Goal: Book appointment/travel/reservation

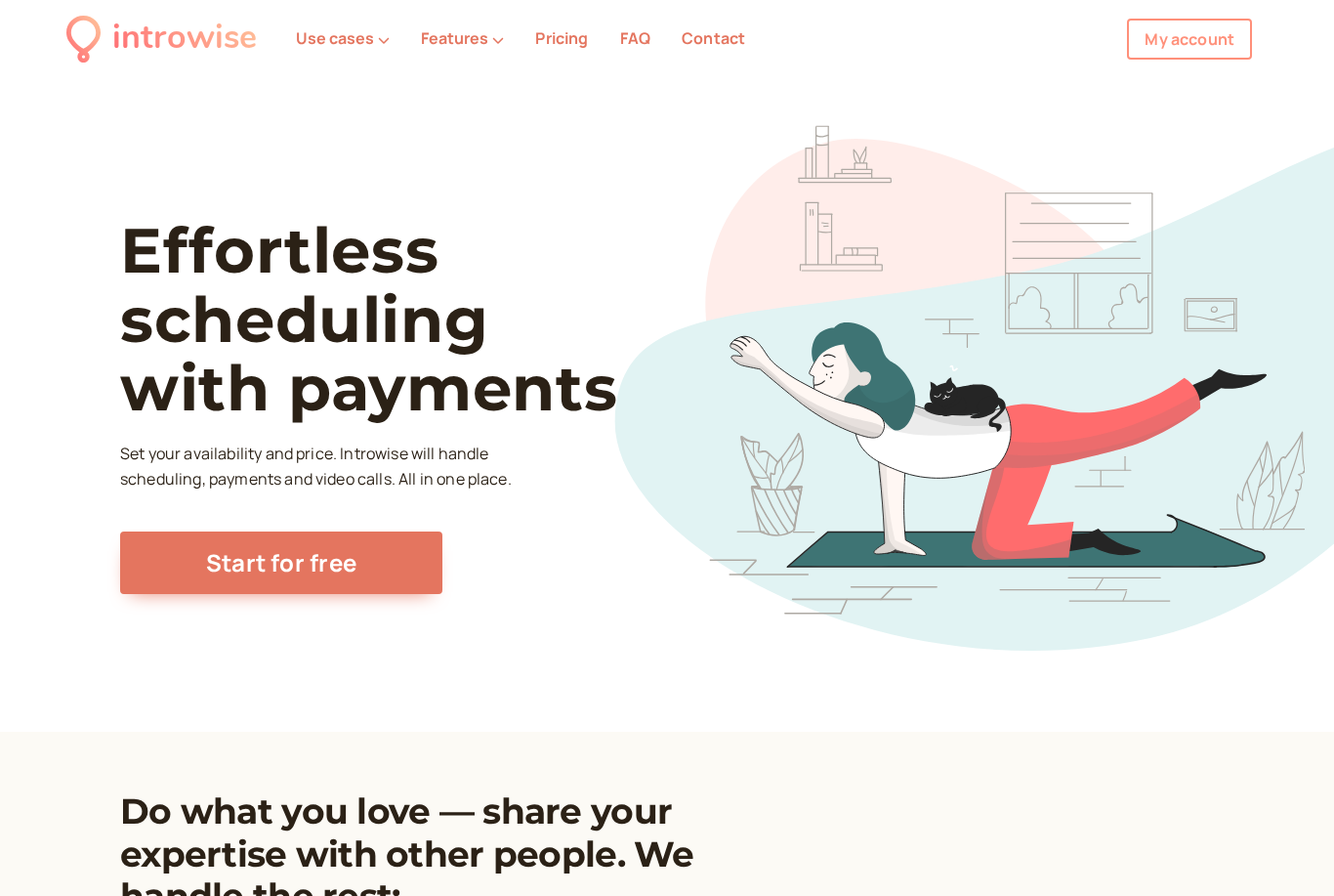
click at [1191, 44] on link "My account" at bounding box center [1189, 39] width 125 height 41
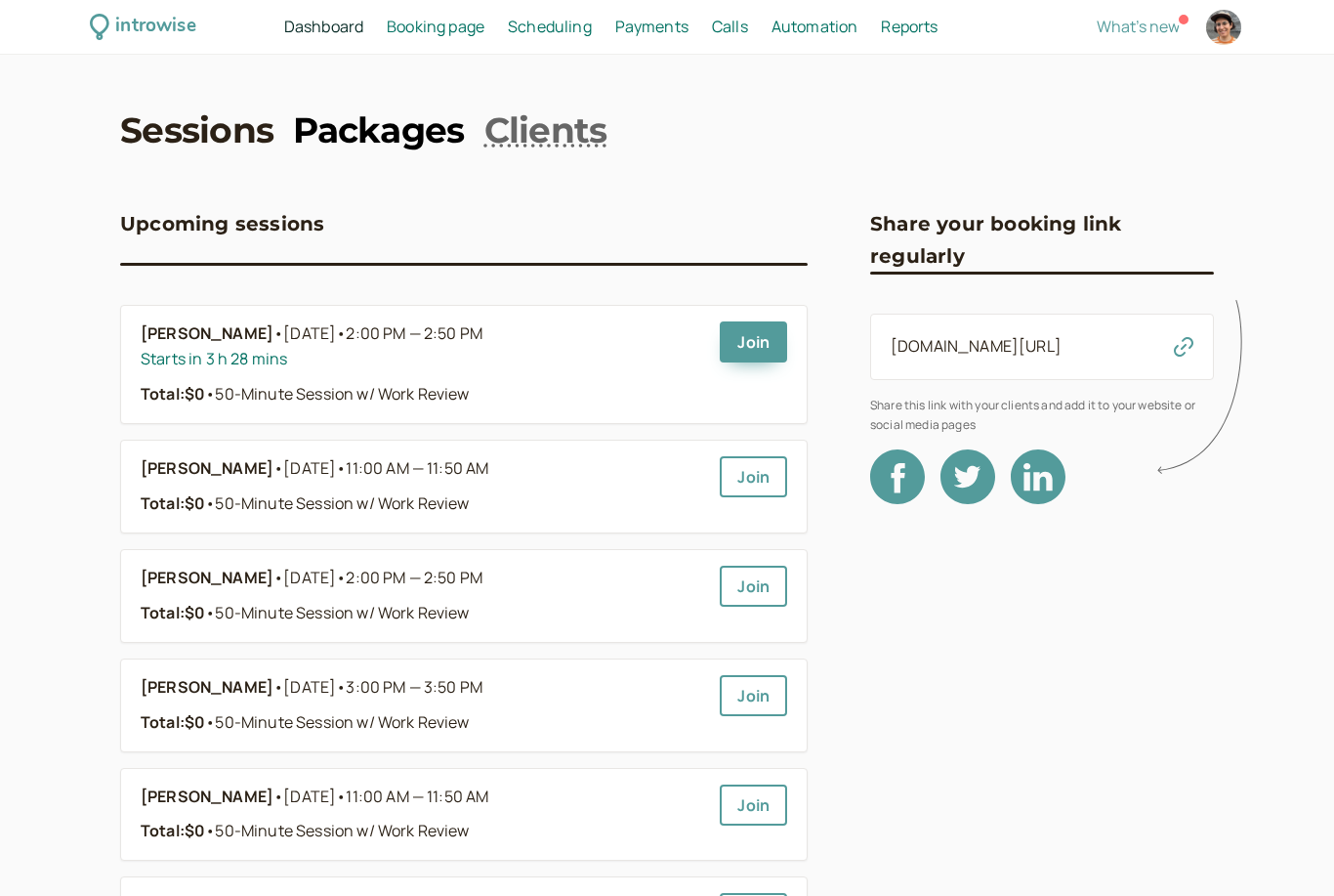
click at [416, 126] on link "Packages" at bounding box center [379, 129] width 170 height 49
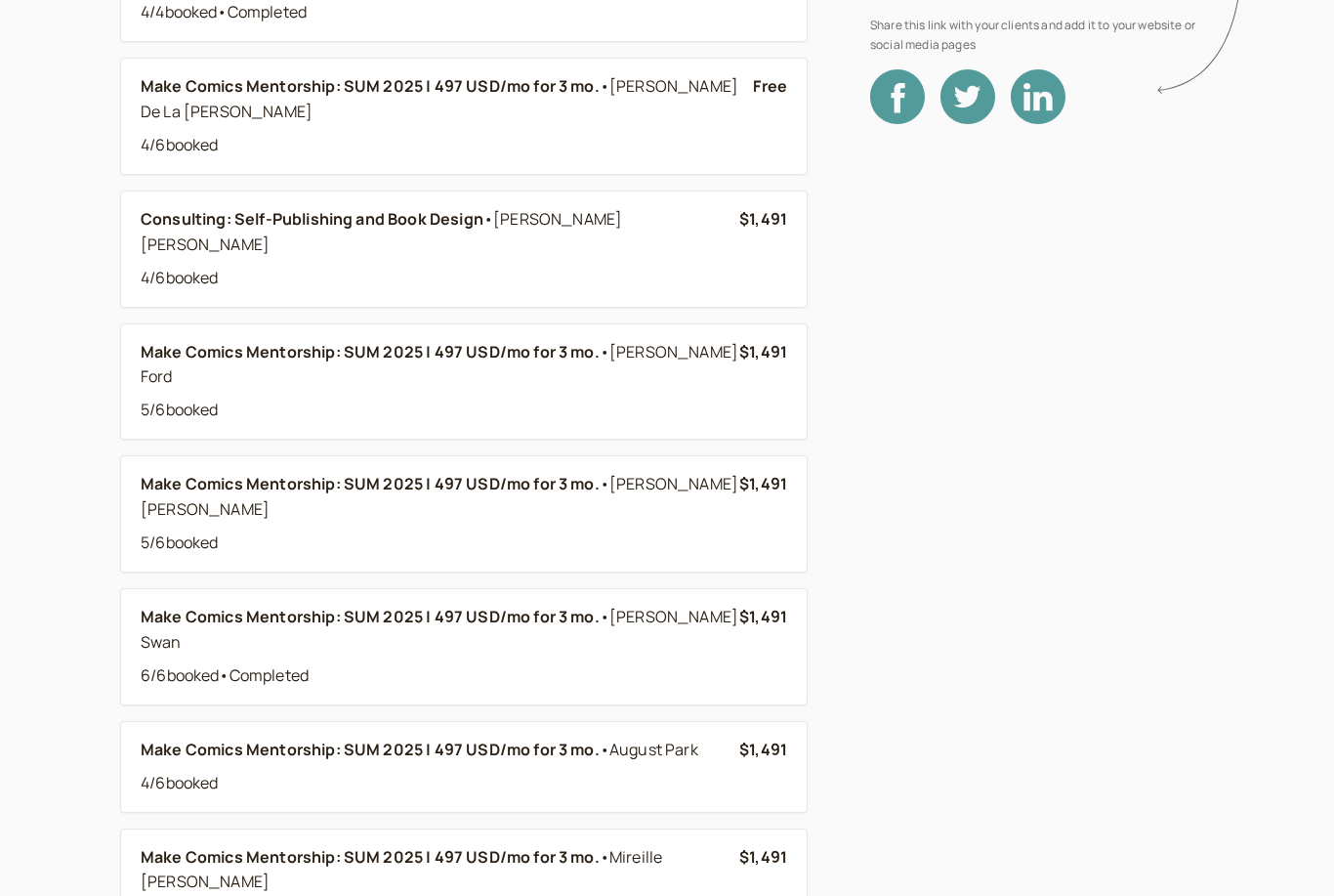
scroll to position [401, 0]
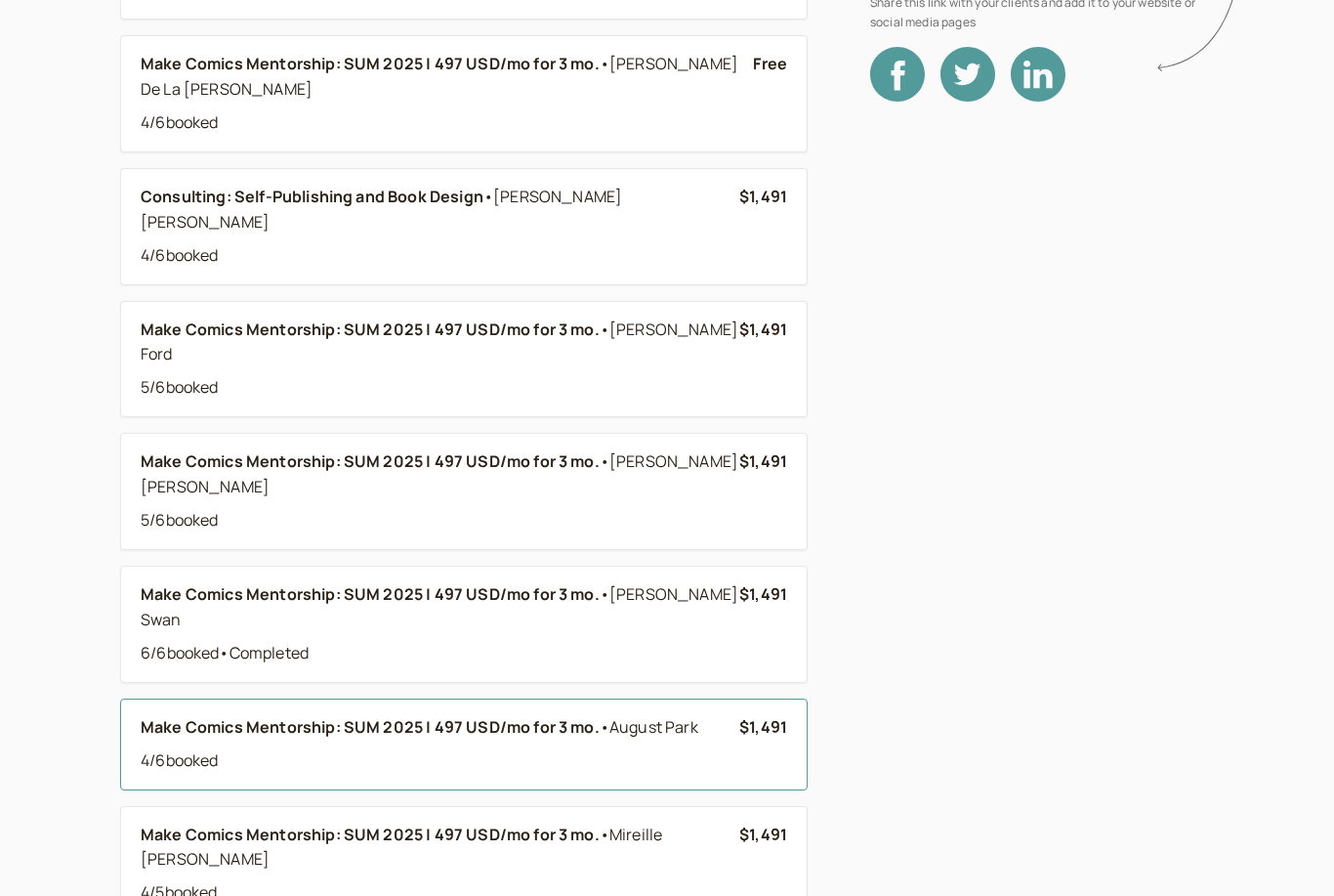
click at [645, 749] on div "4 / 6 booked" at bounding box center [440, 762] width 599 height 26
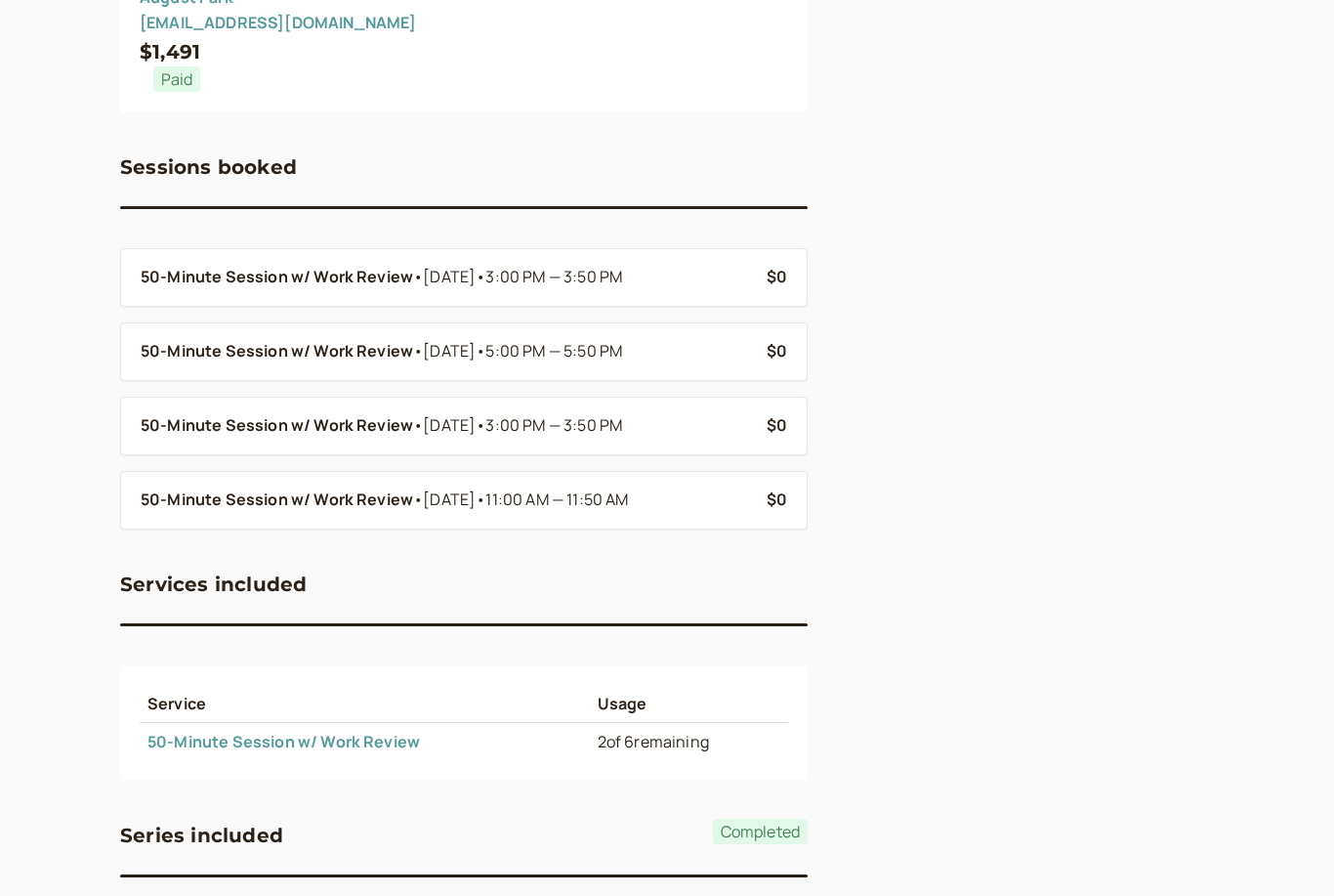
scroll to position [274, 0]
click at [370, 743] on link "50-Minute Session w/ Work Review" at bounding box center [283, 741] width 273 height 22
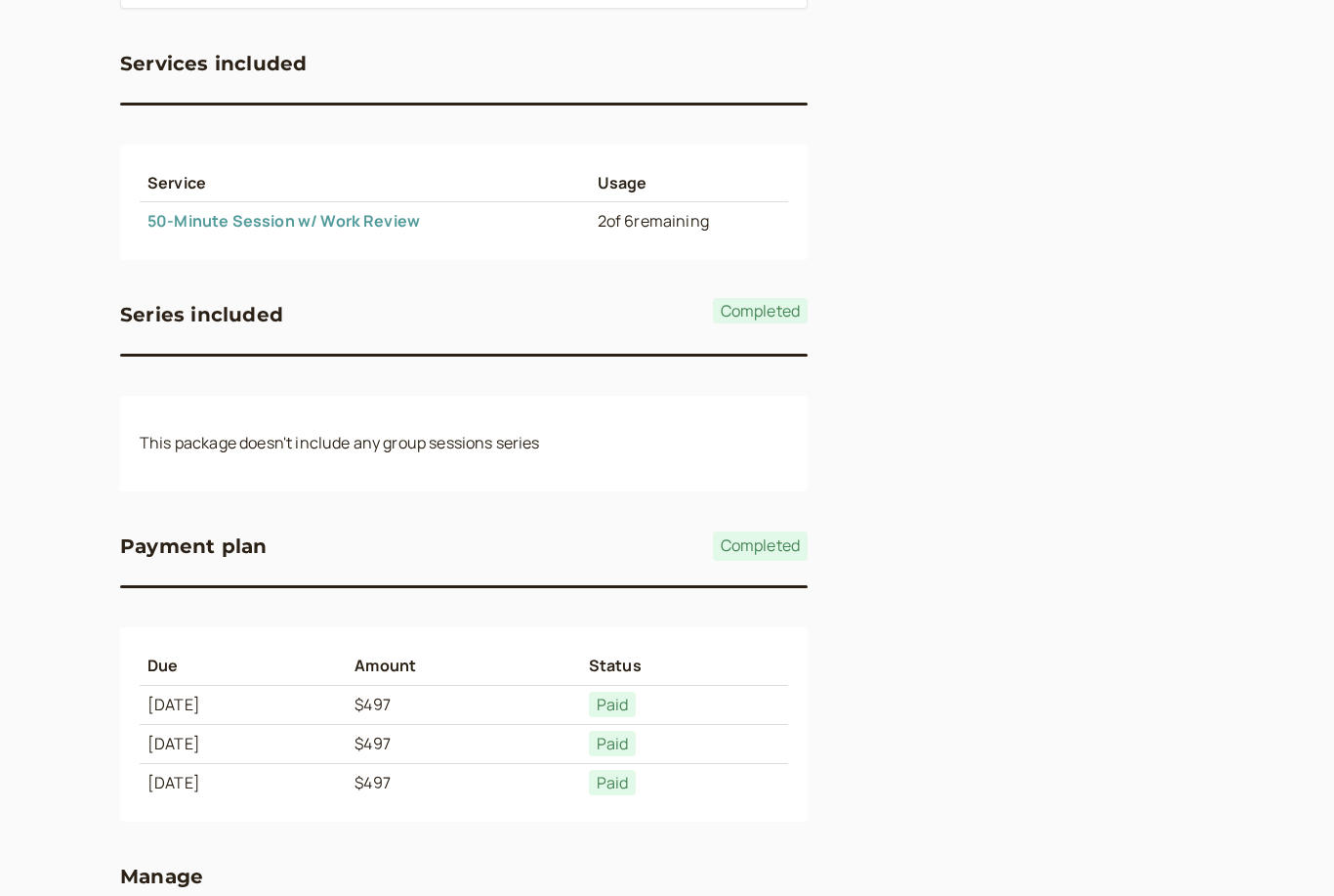
scroll to position [915, 0]
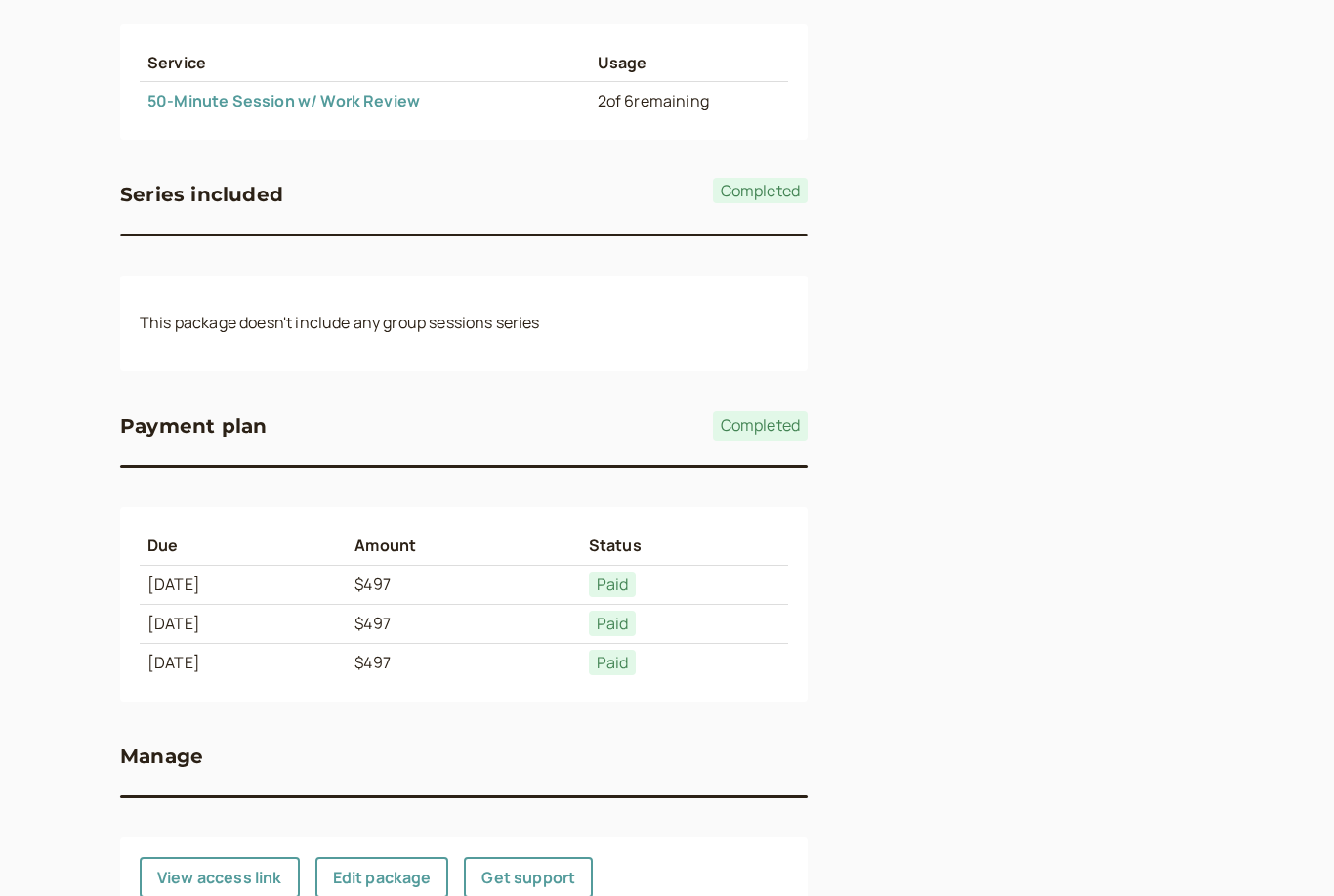
click at [239, 882] on button "View access link" at bounding box center [220, 876] width 161 height 41
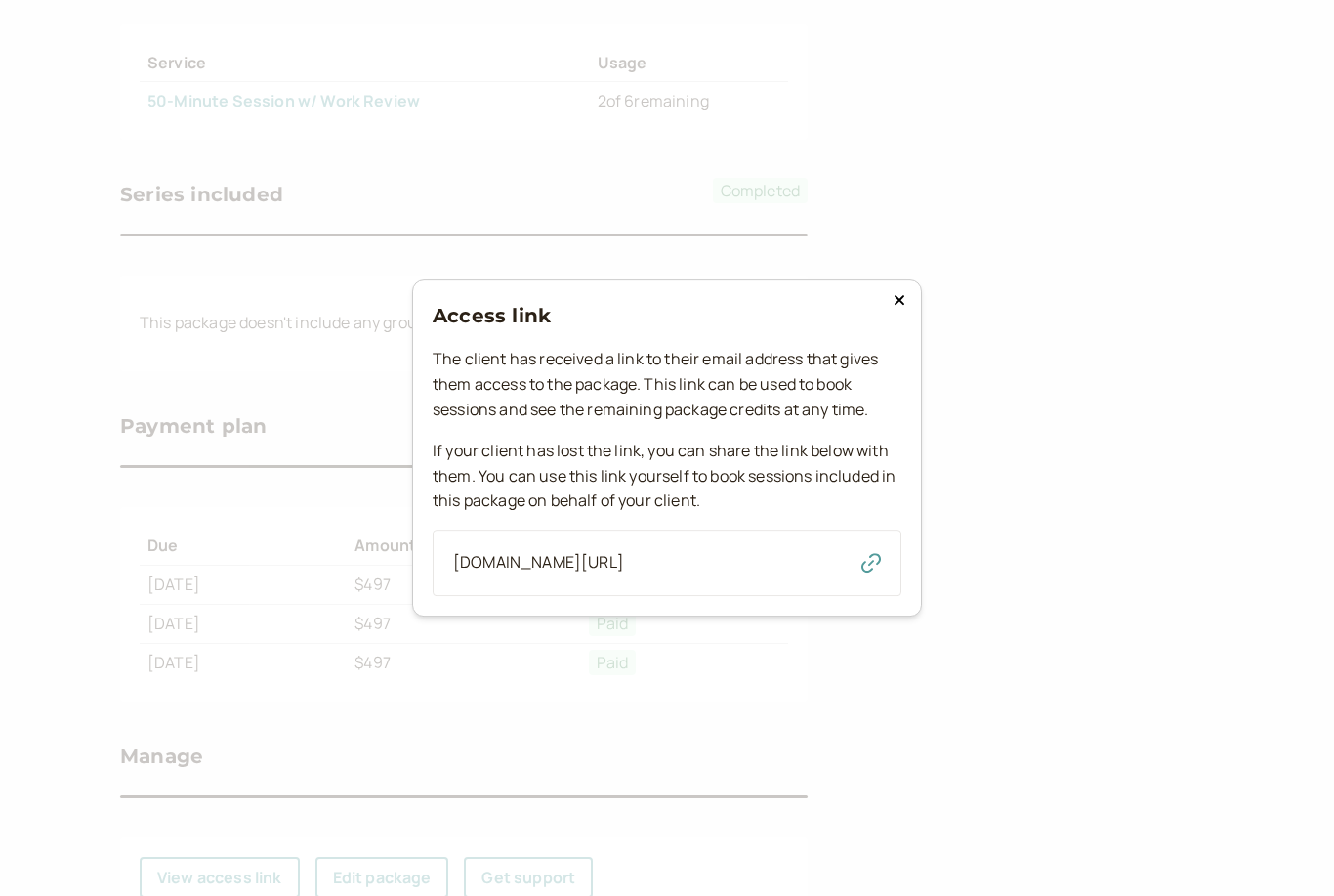
click at [878, 572] on icon "button" at bounding box center [871, 563] width 20 height 20
click at [909, 309] on button at bounding box center [900, 300] width 24 height 20
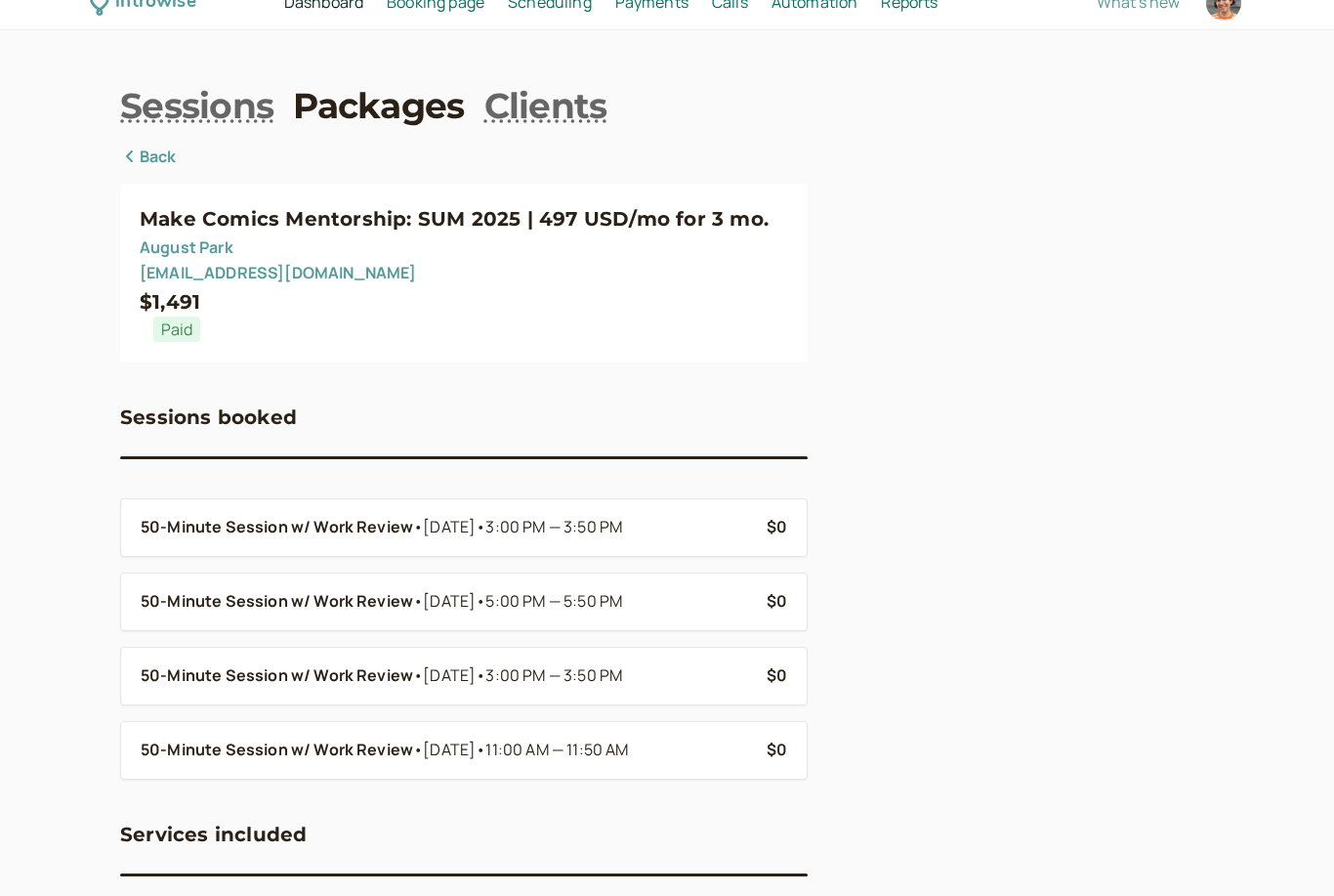
scroll to position [0, 0]
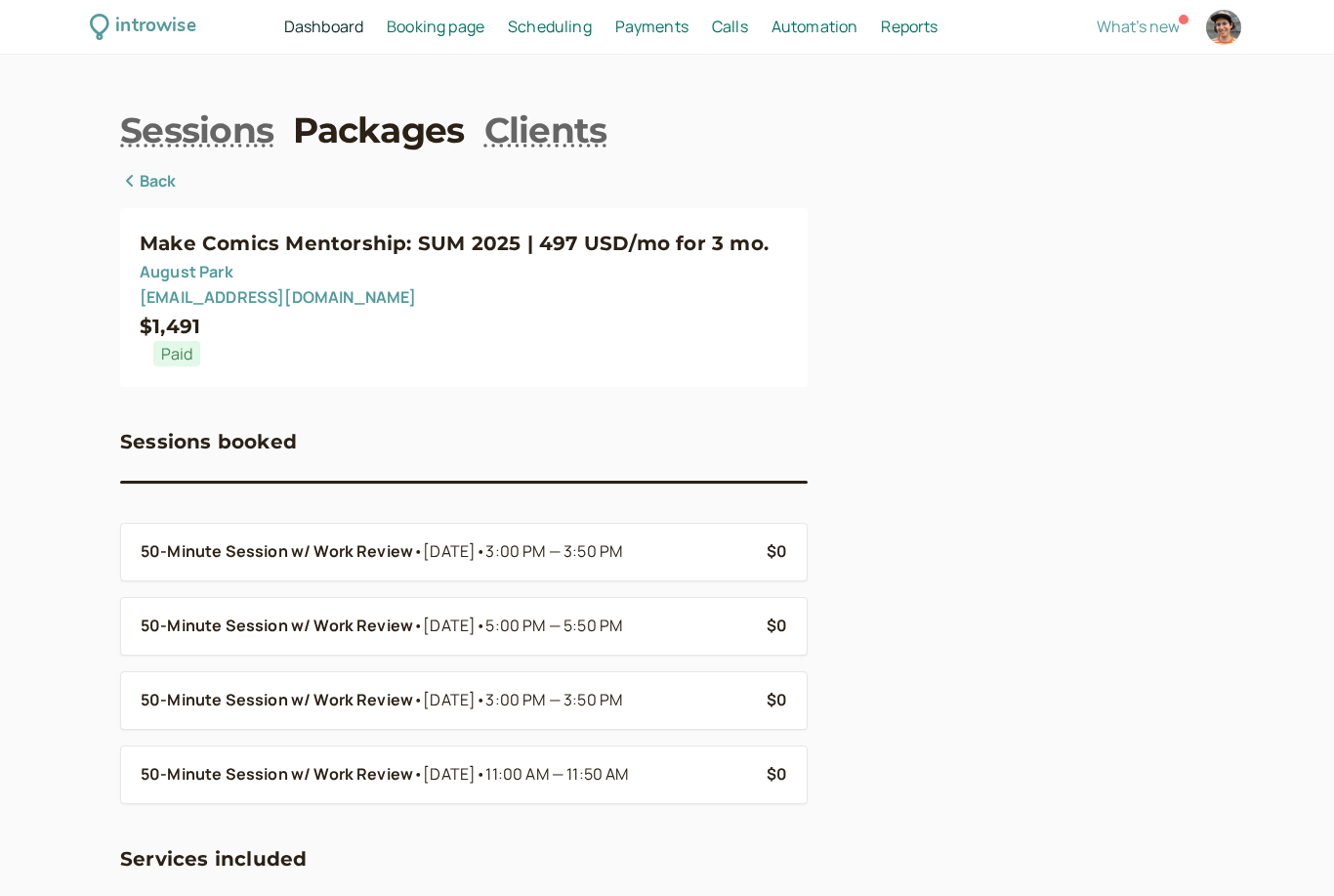
click at [556, 38] on link "Scheduling Scheduling" at bounding box center [549, 28] width 84 height 26
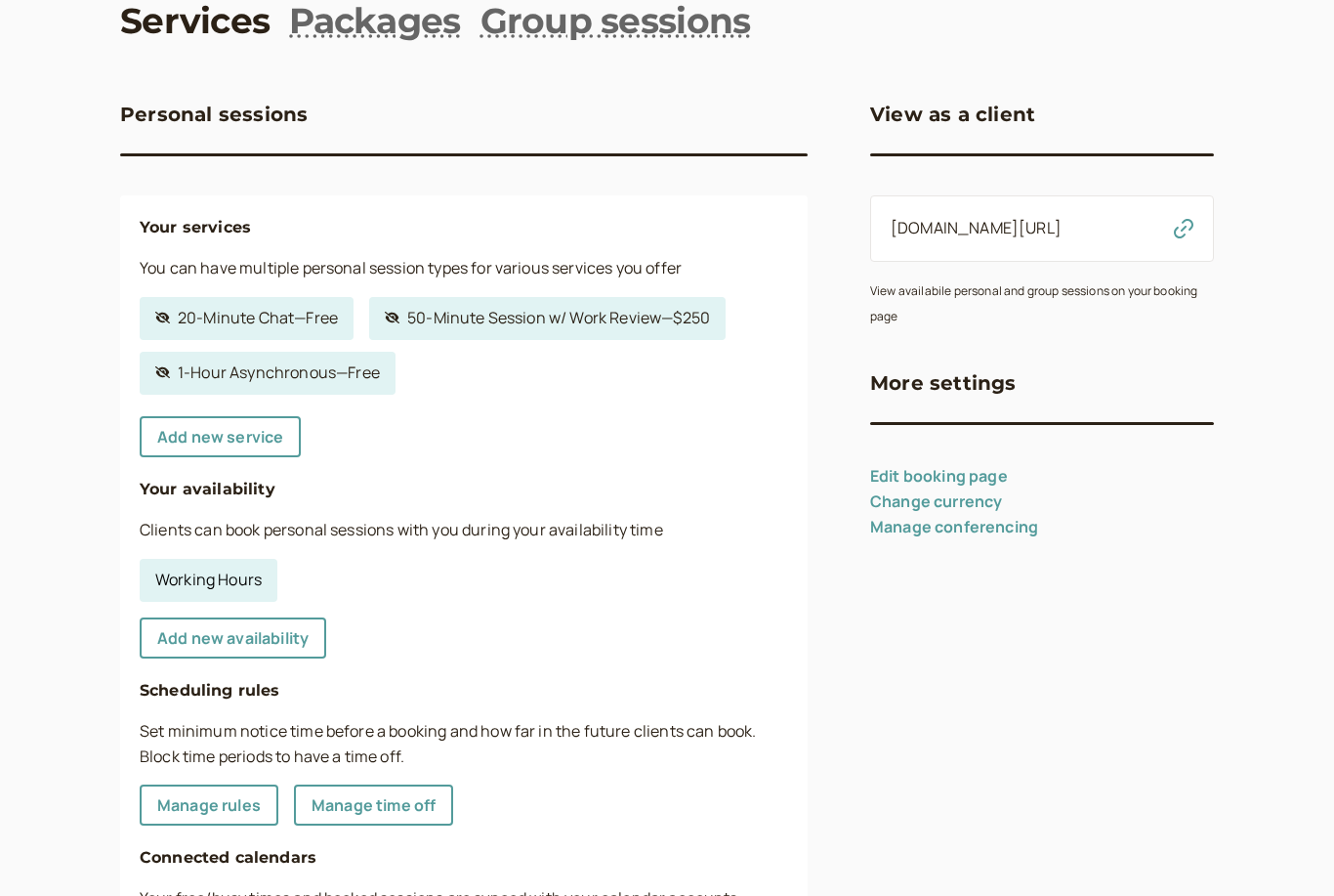
click at [242, 571] on link "Working Hours" at bounding box center [208, 581] width 138 height 43
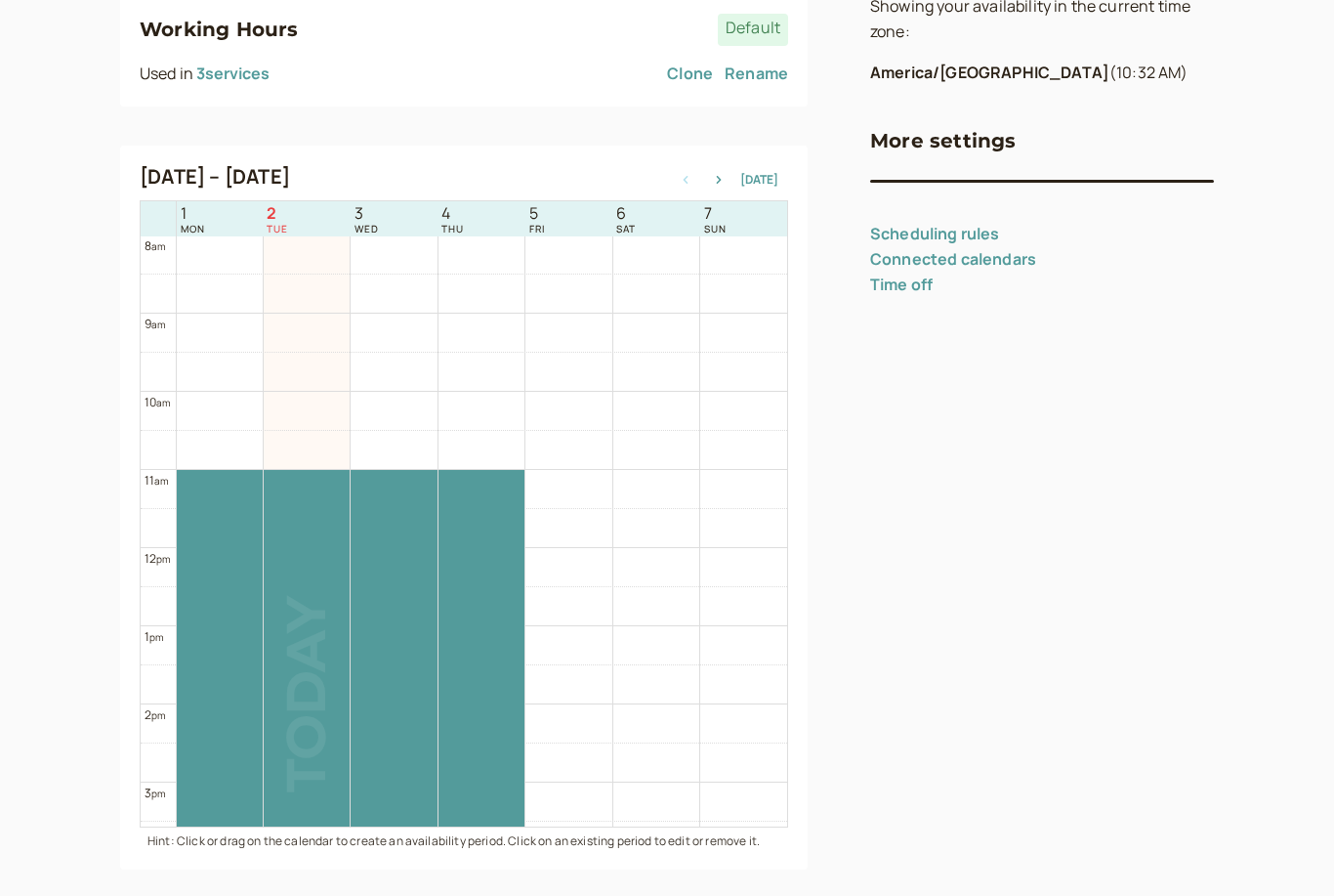
scroll to position [297, 0]
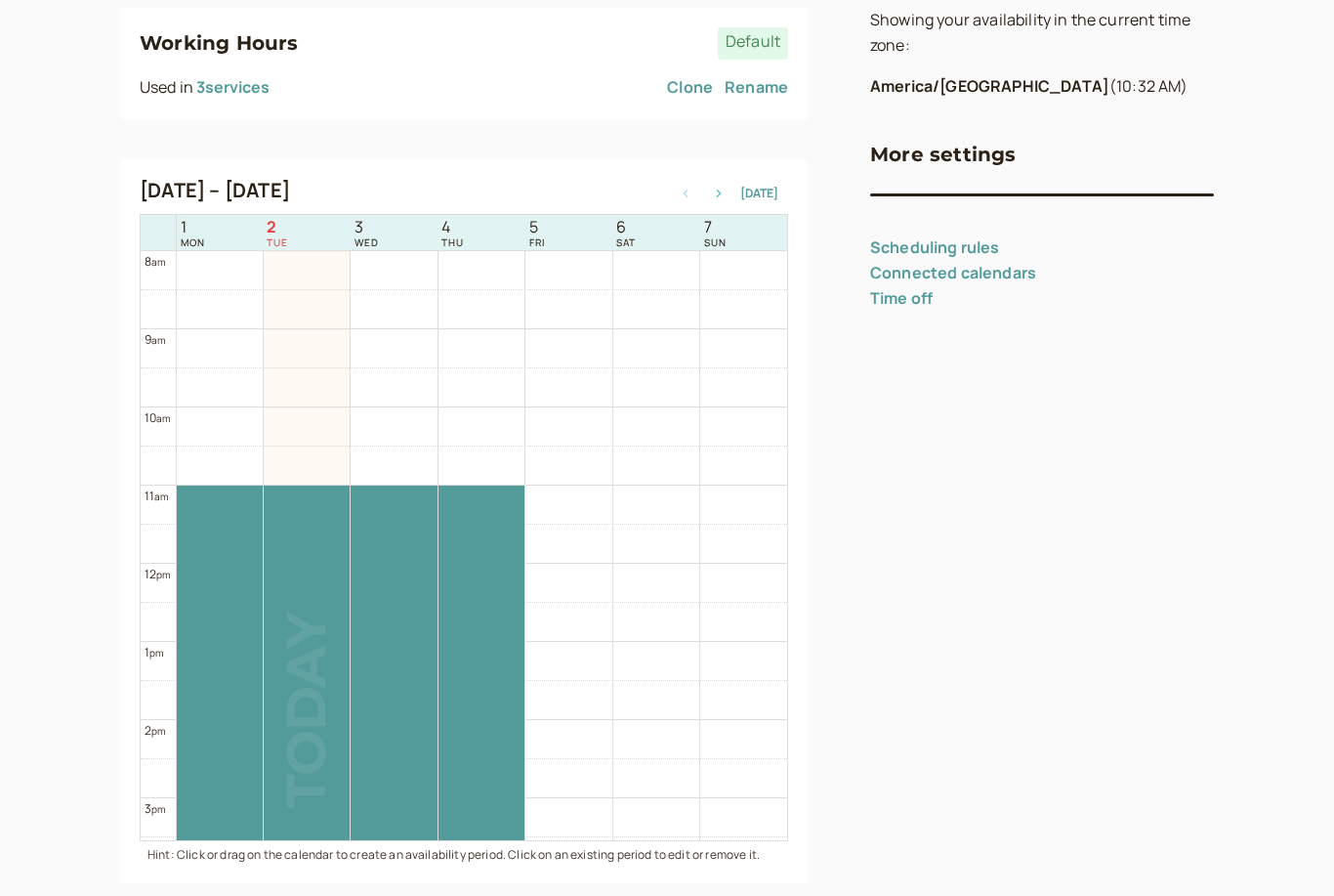
click at [729, 196] on button "button" at bounding box center [719, 193] width 24 height 14
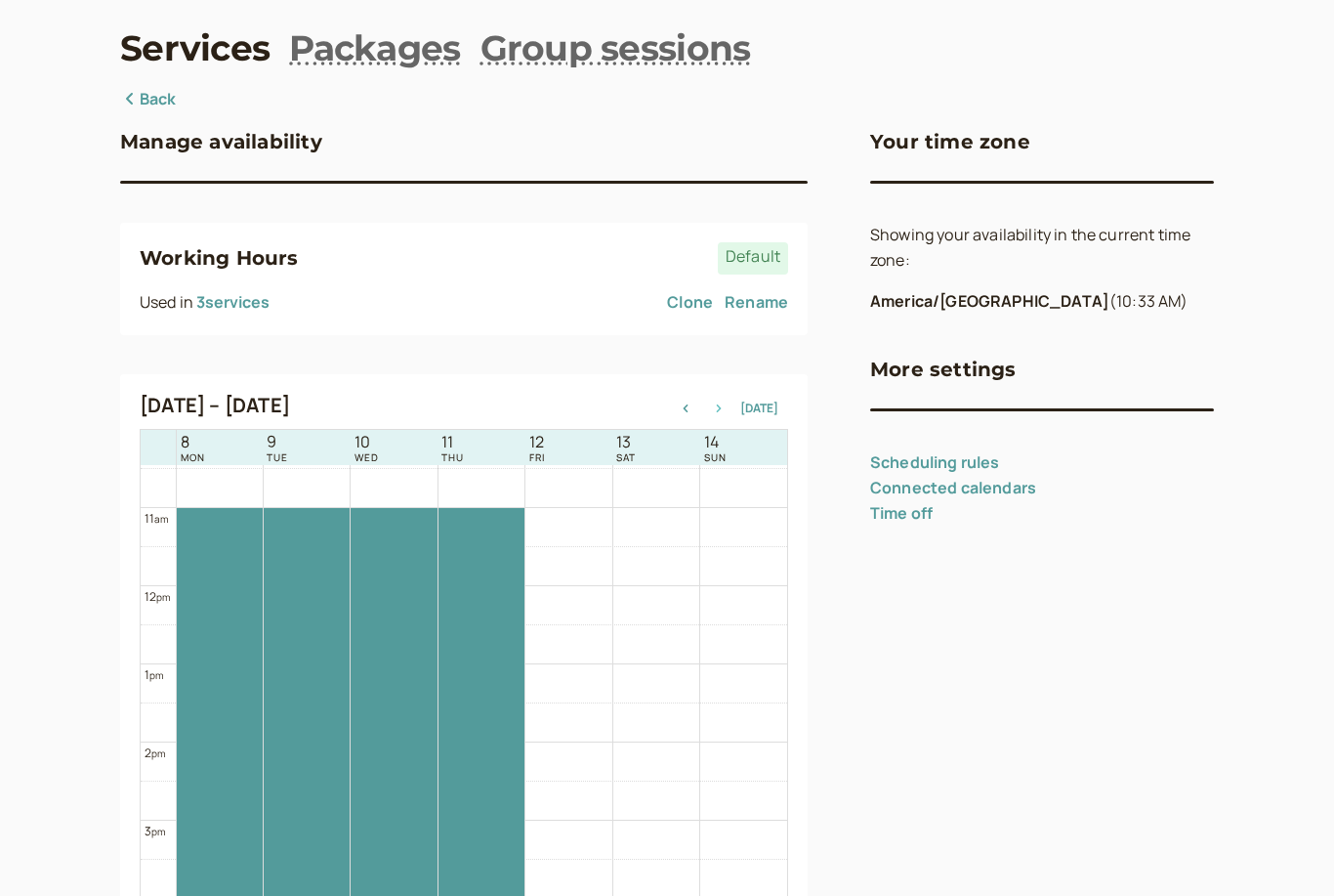
scroll to position [90, 0]
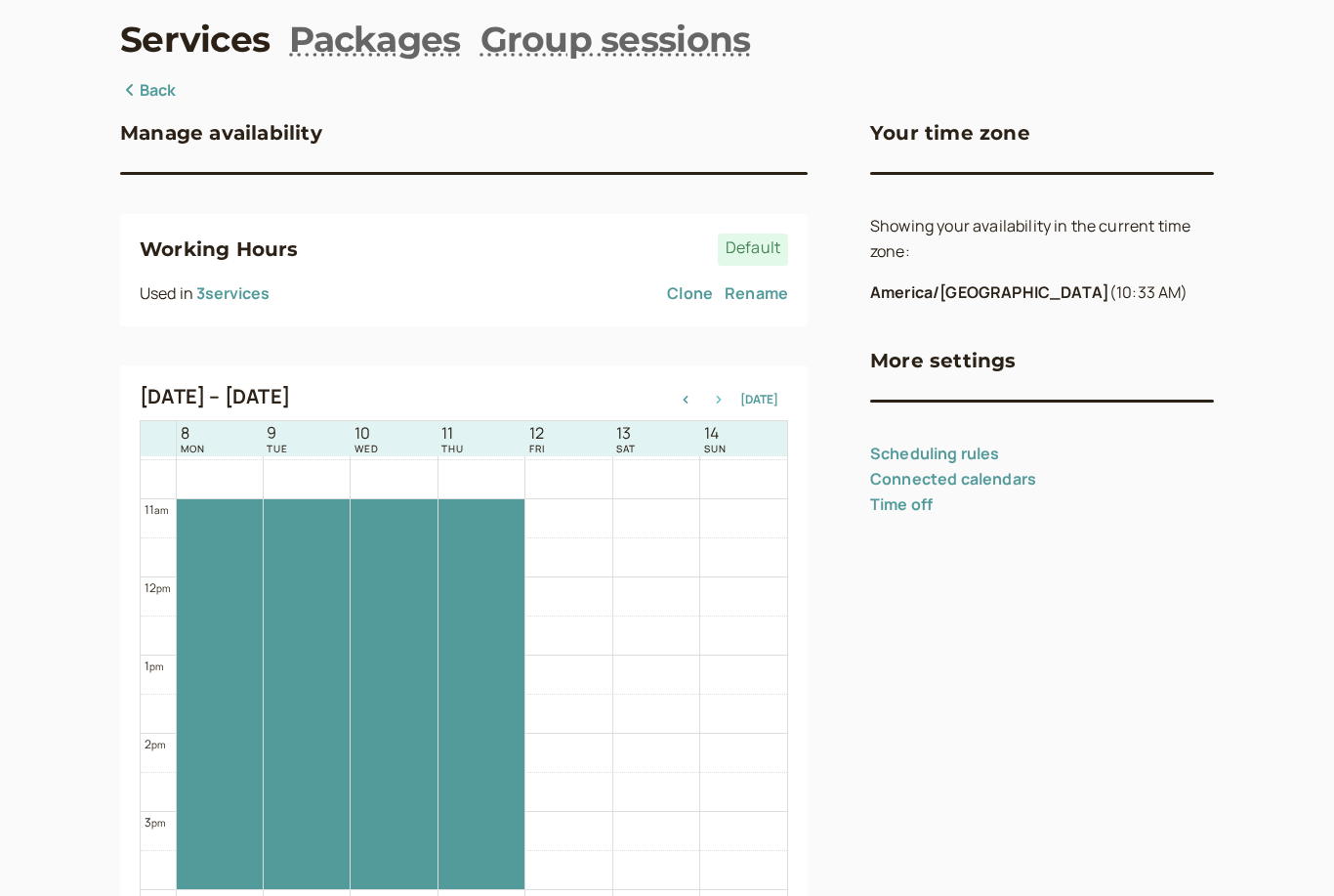
click at [730, 396] on icon "button" at bounding box center [719, 400] width 24 height 8
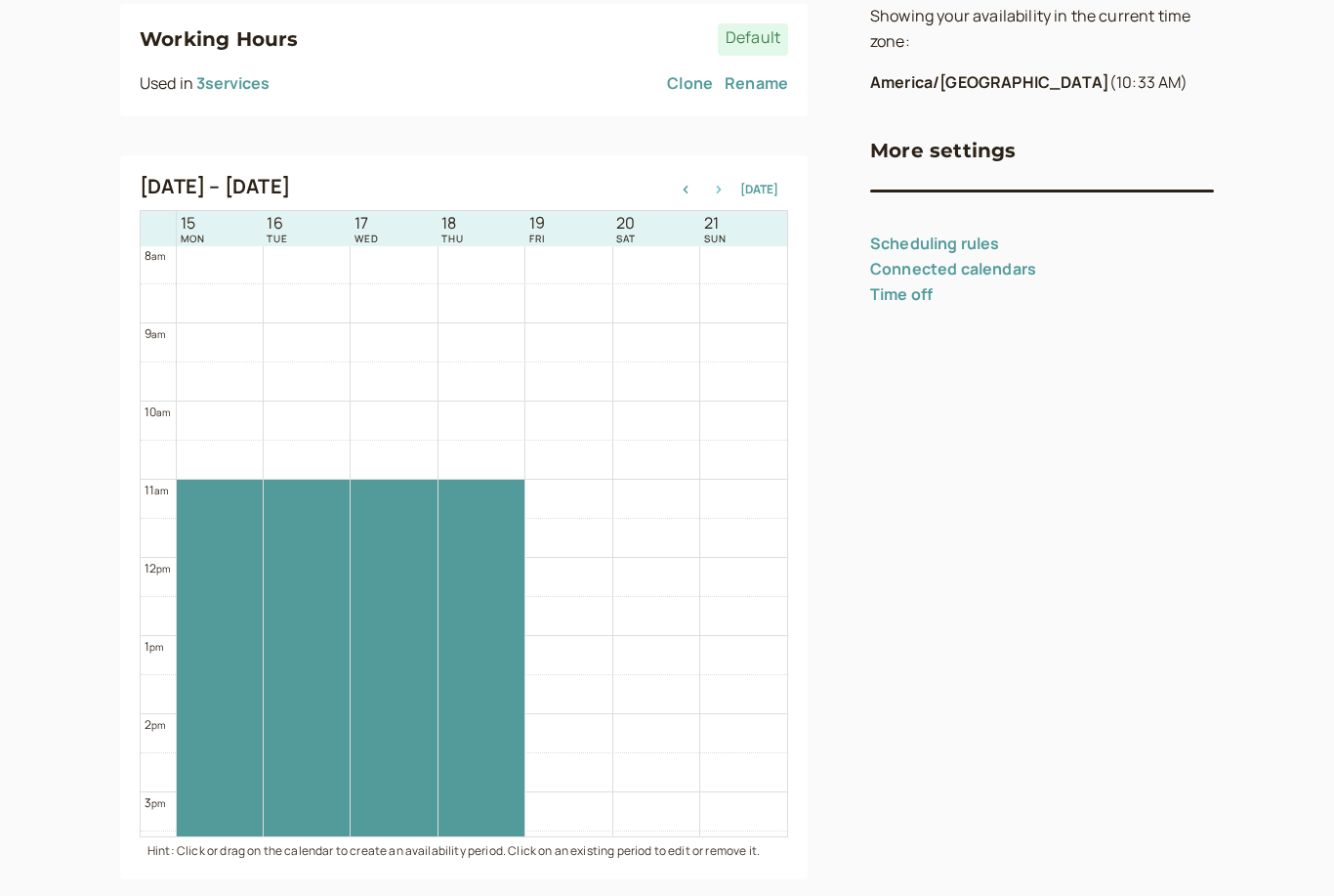
scroll to position [301, 0]
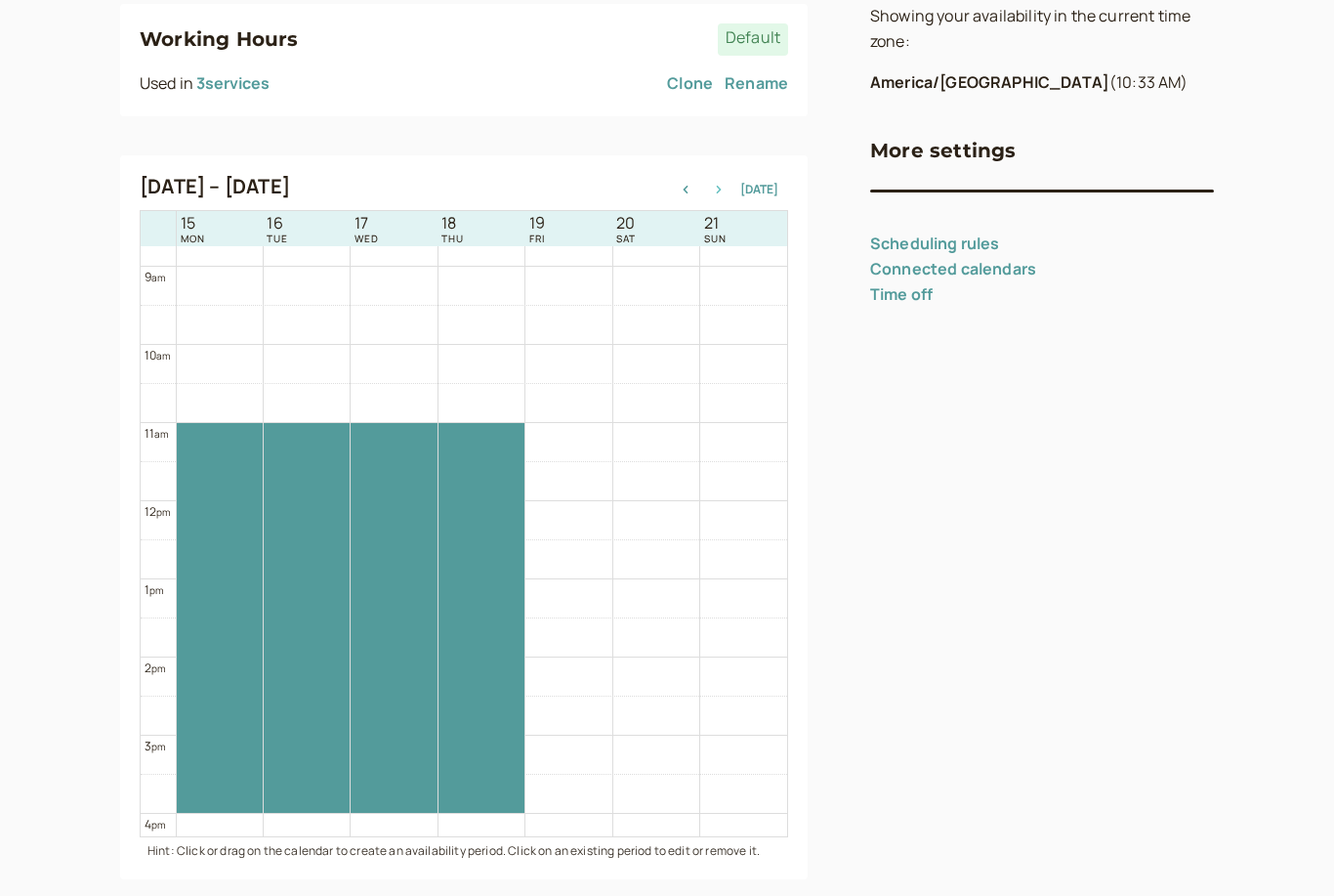
click at [730, 186] on icon "button" at bounding box center [719, 189] width 24 height 8
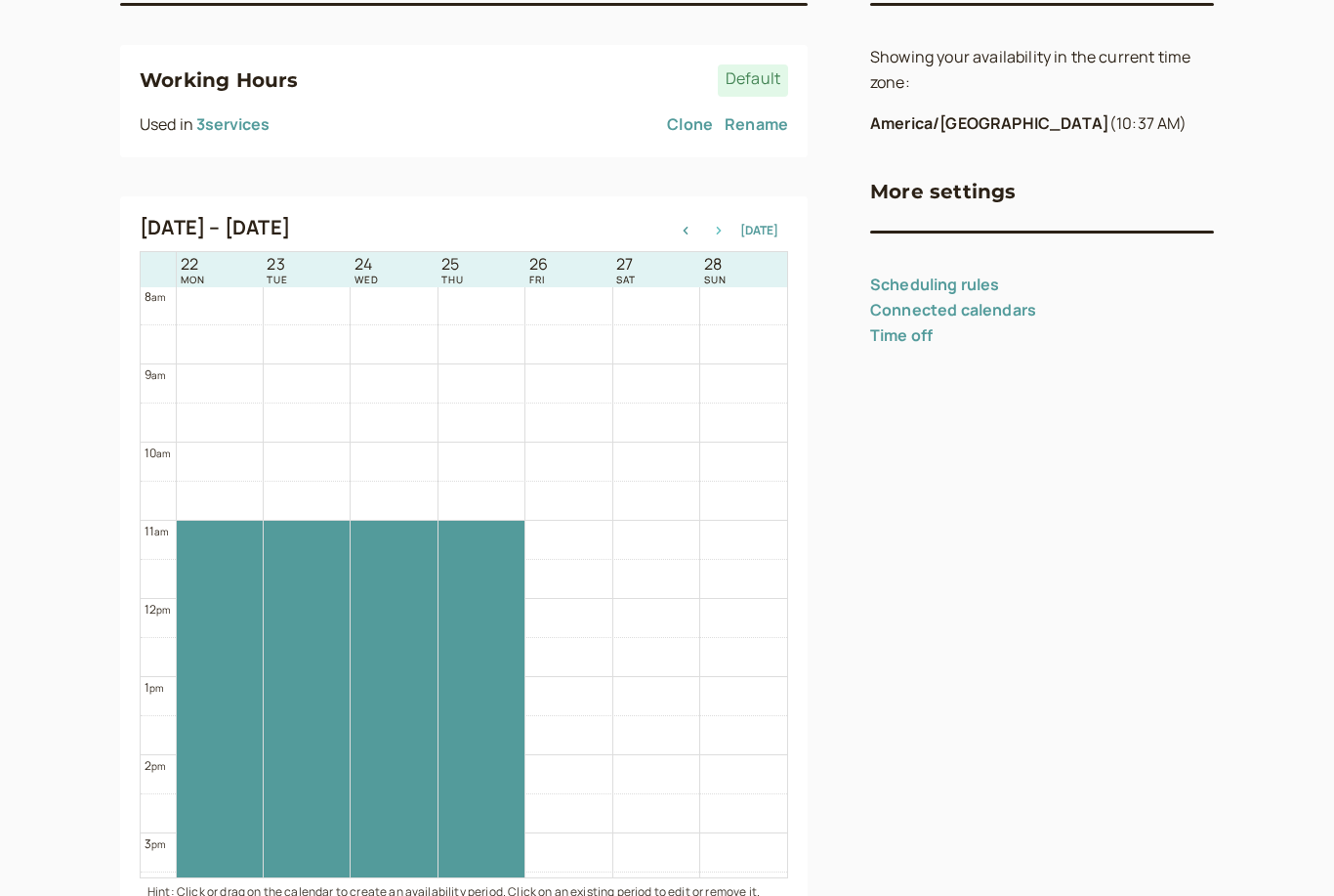
scroll to position [261, 0]
click at [693, 234] on button "button" at bounding box center [686, 230] width 24 height 14
click at [692, 230] on icon "button" at bounding box center [686, 230] width 24 height 8
click at [689, 233] on button "button" at bounding box center [686, 230] width 24 height 14
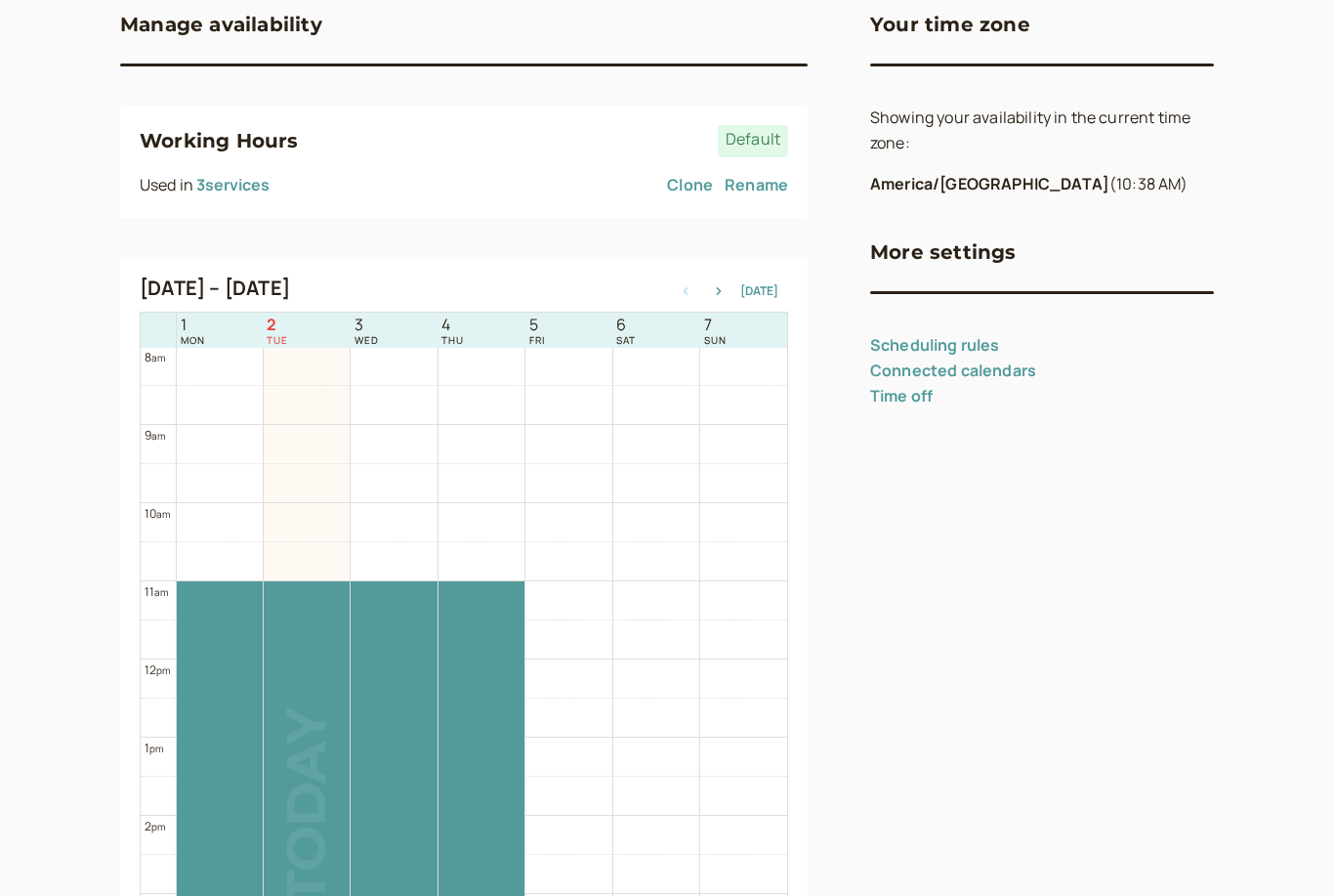
scroll to position [199, 0]
click at [722, 292] on icon "button" at bounding box center [719, 291] width 5 height 8
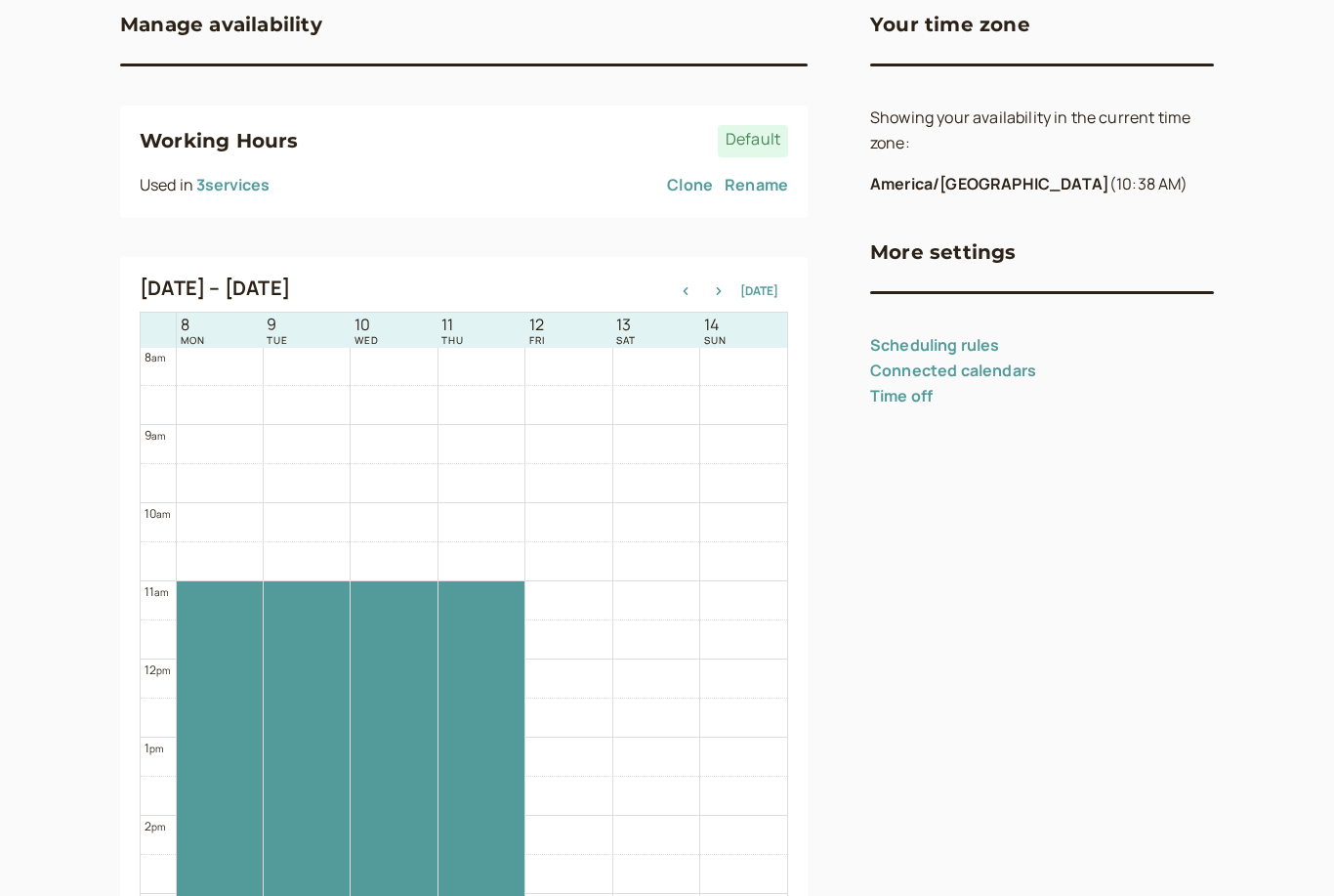
click at [579, 519] on td at bounding box center [481, 522] width 611 height 39
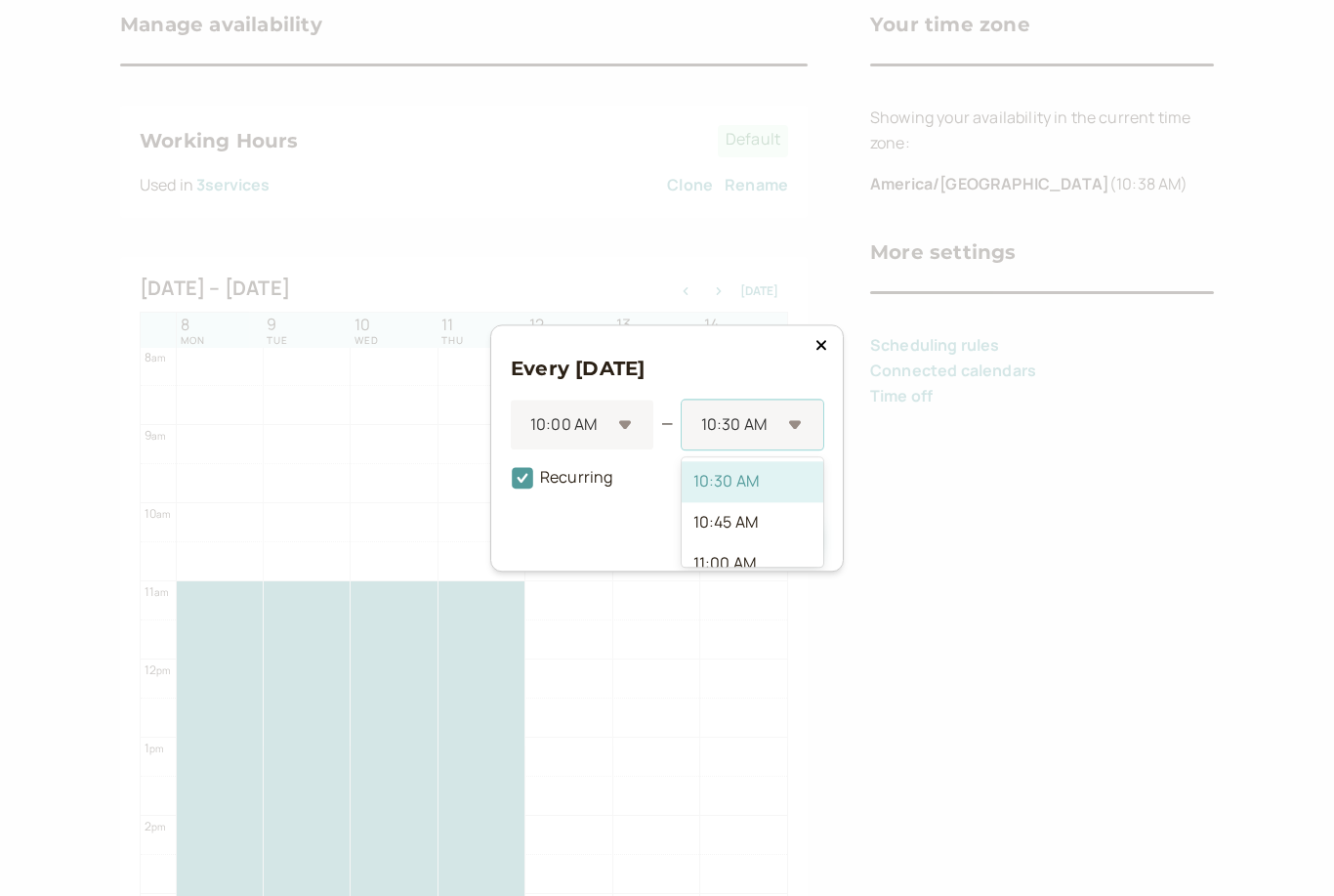
scroll to position [25, 0]
click at [729, 560] on div "11:00 AM" at bounding box center [752, 538] width 142 height 41
click at [801, 551] on button "Add" at bounding box center [791, 529] width 65 height 41
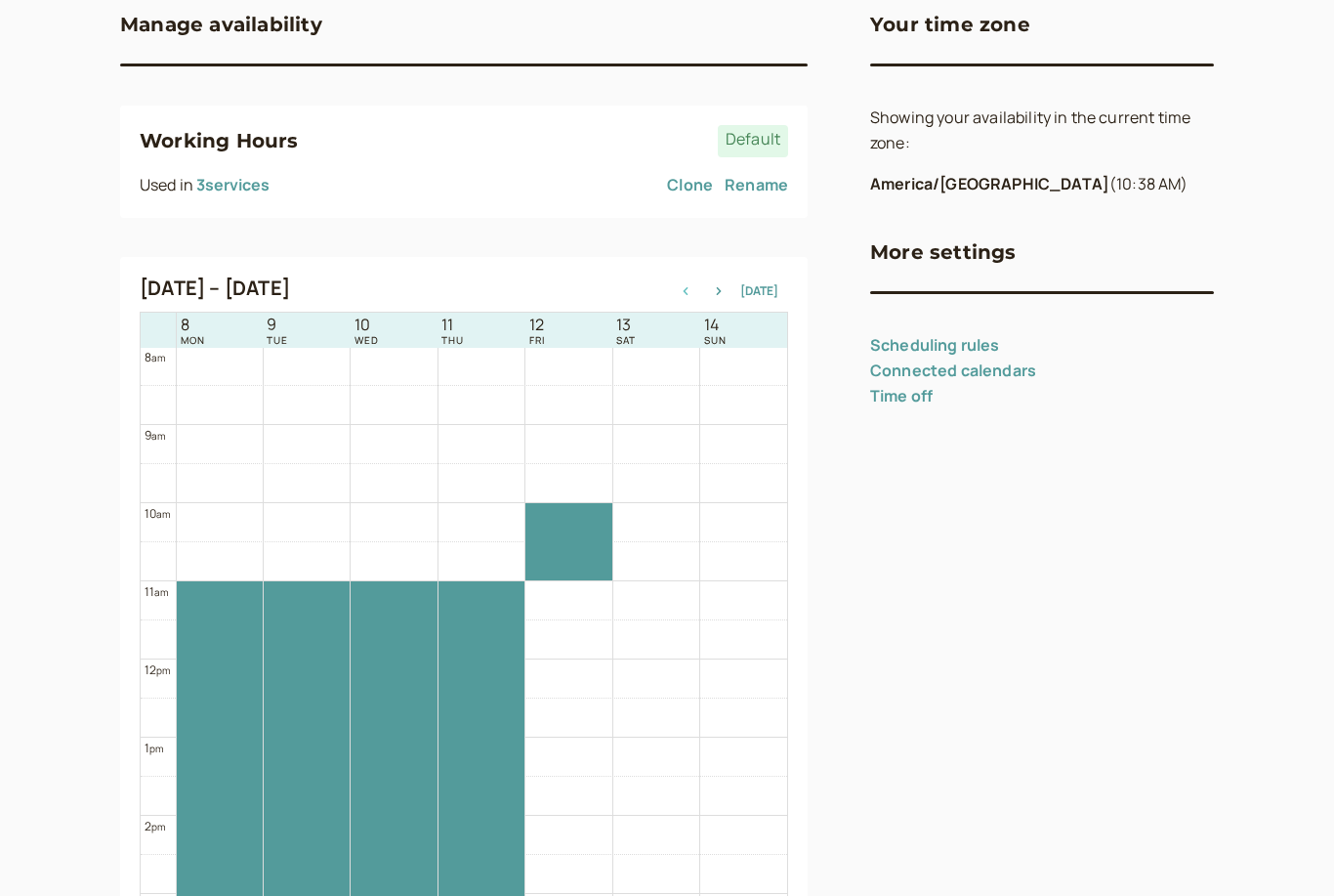
click at [691, 287] on icon "button" at bounding box center [686, 291] width 24 height 8
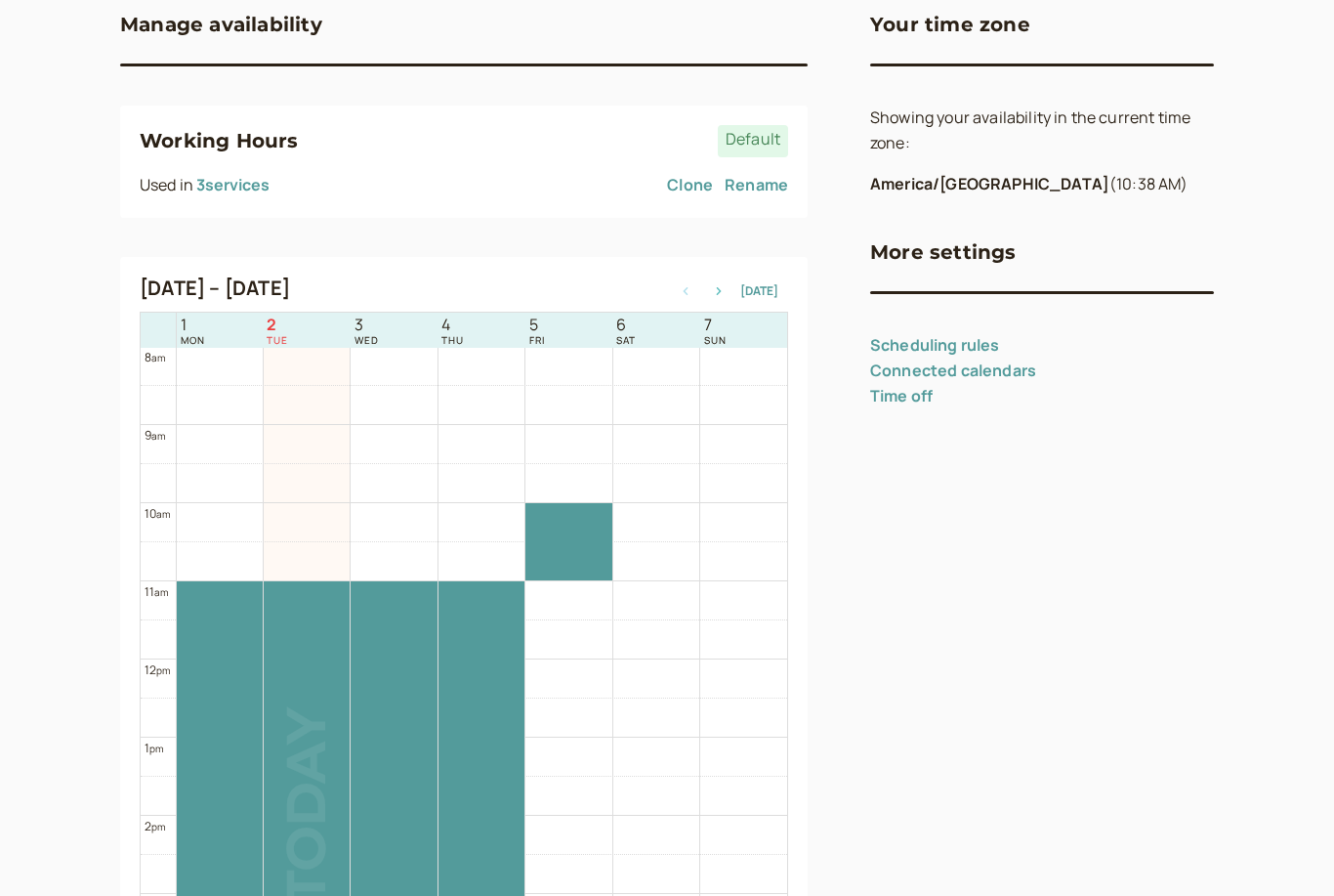
click at [729, 294] on button "button" at bounding box center [719, 291] width 24 height 14
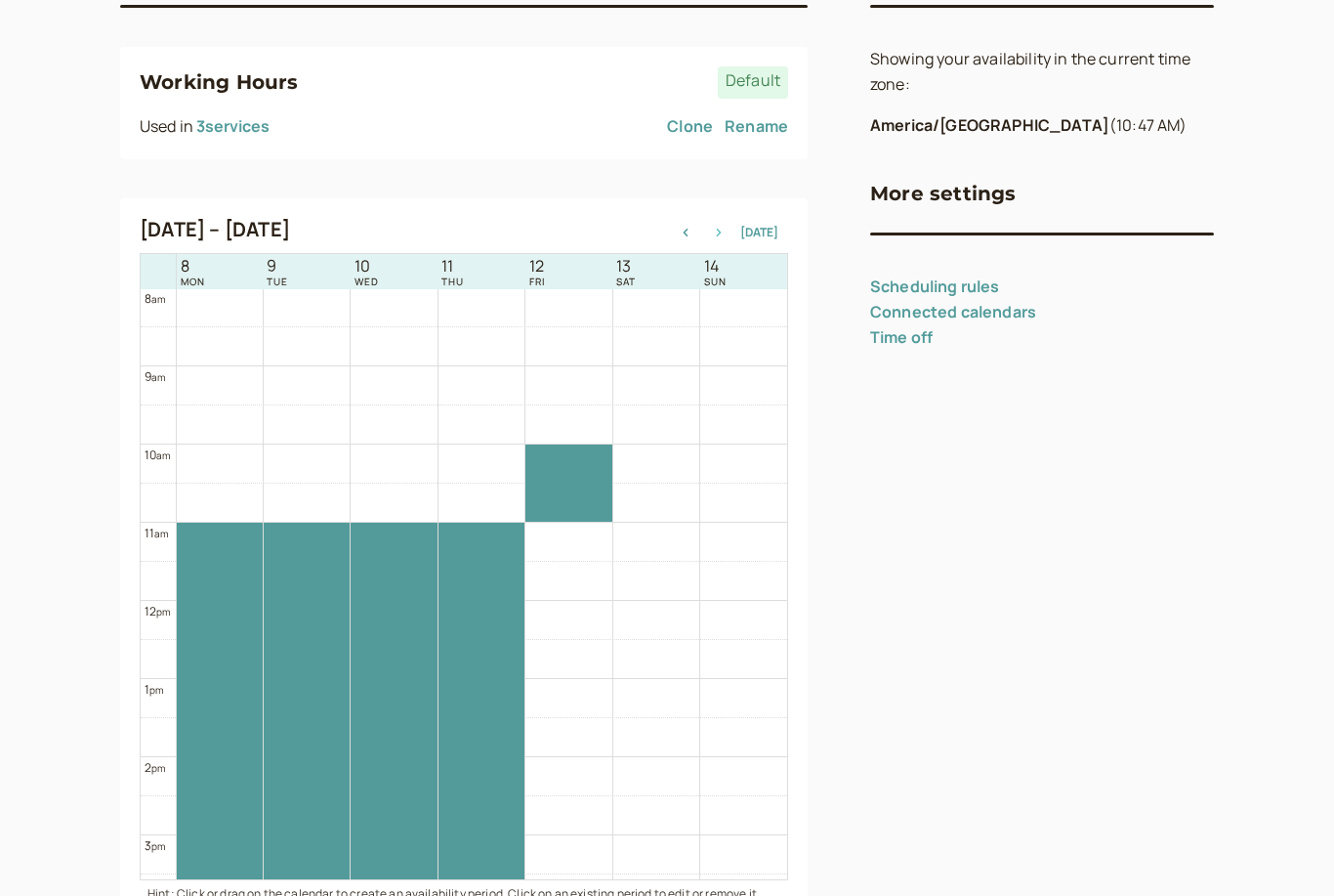
scroll to position [262, 0]
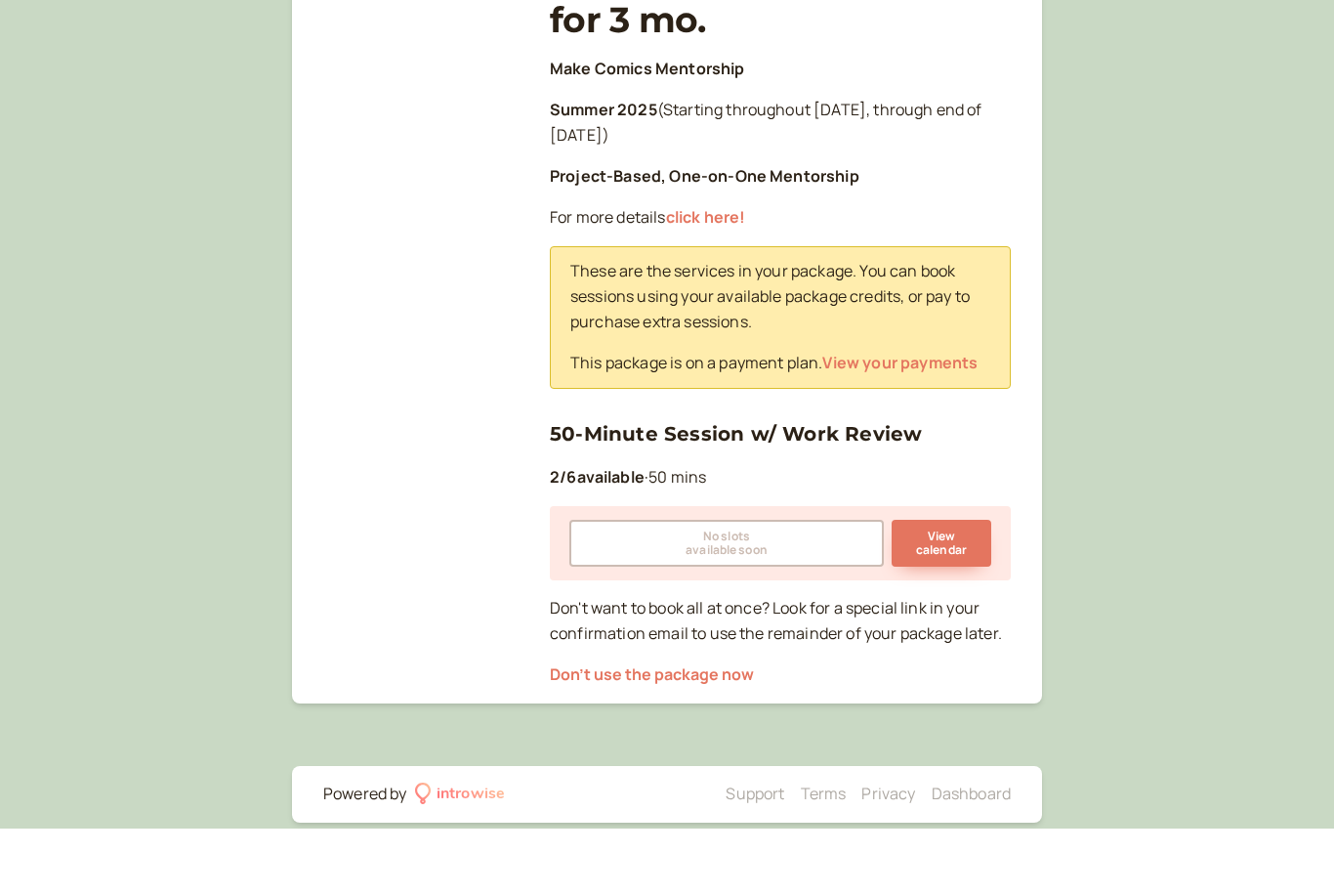
scroll to position [325, 0]
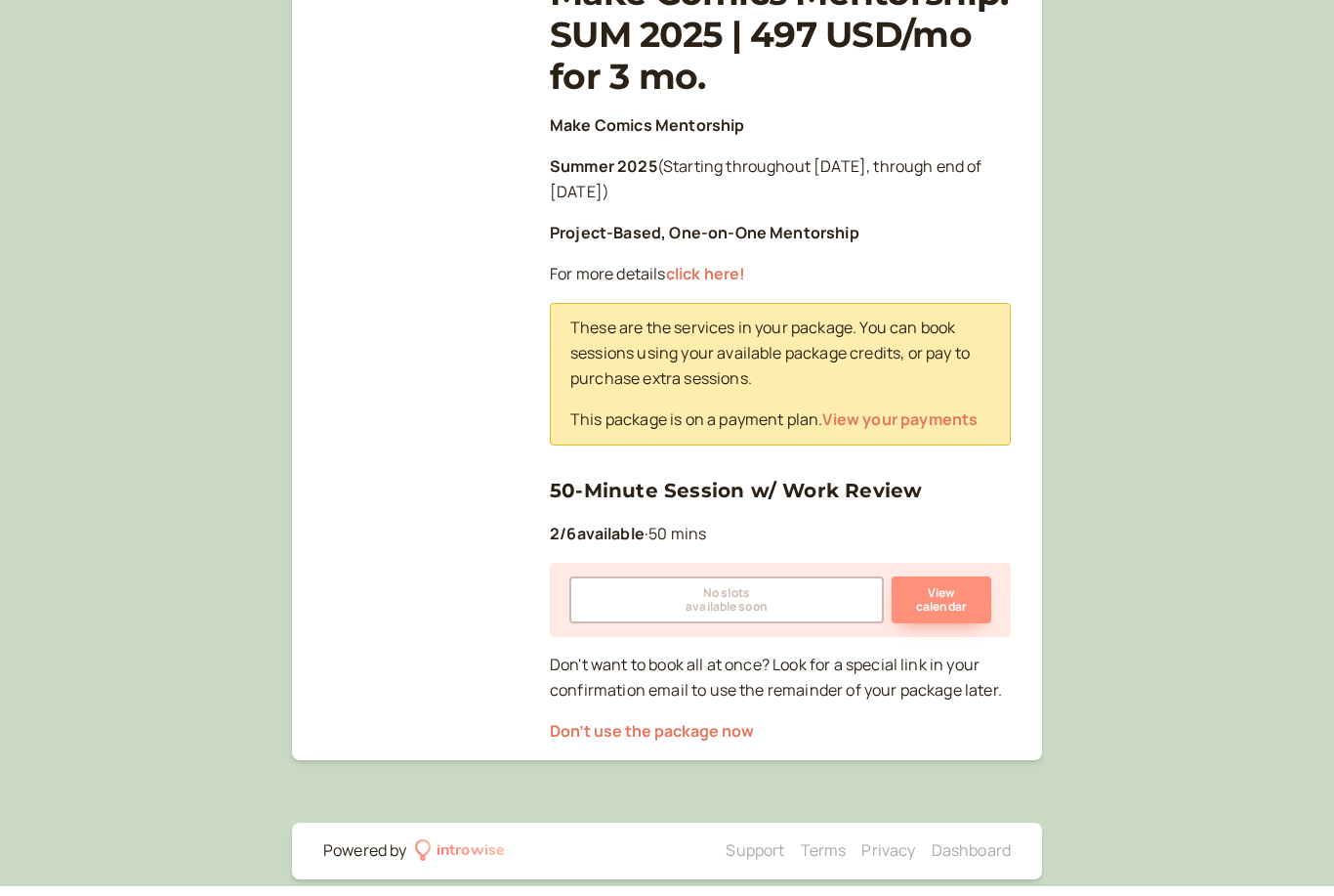
click at [957, 591] on button "View calendar" at bounding box center [942, 609] width 100 height 47
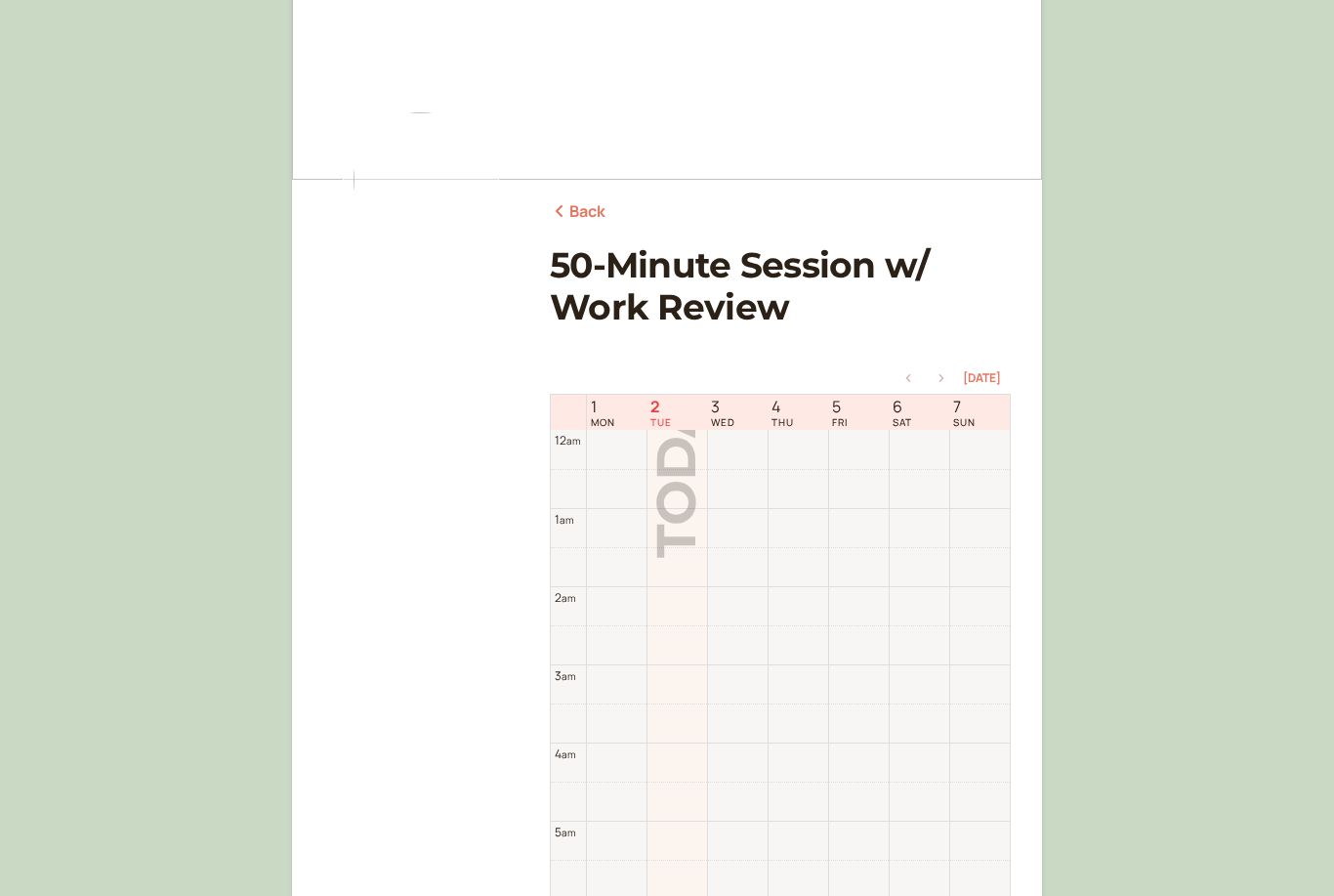
scroll to position [626, 0]
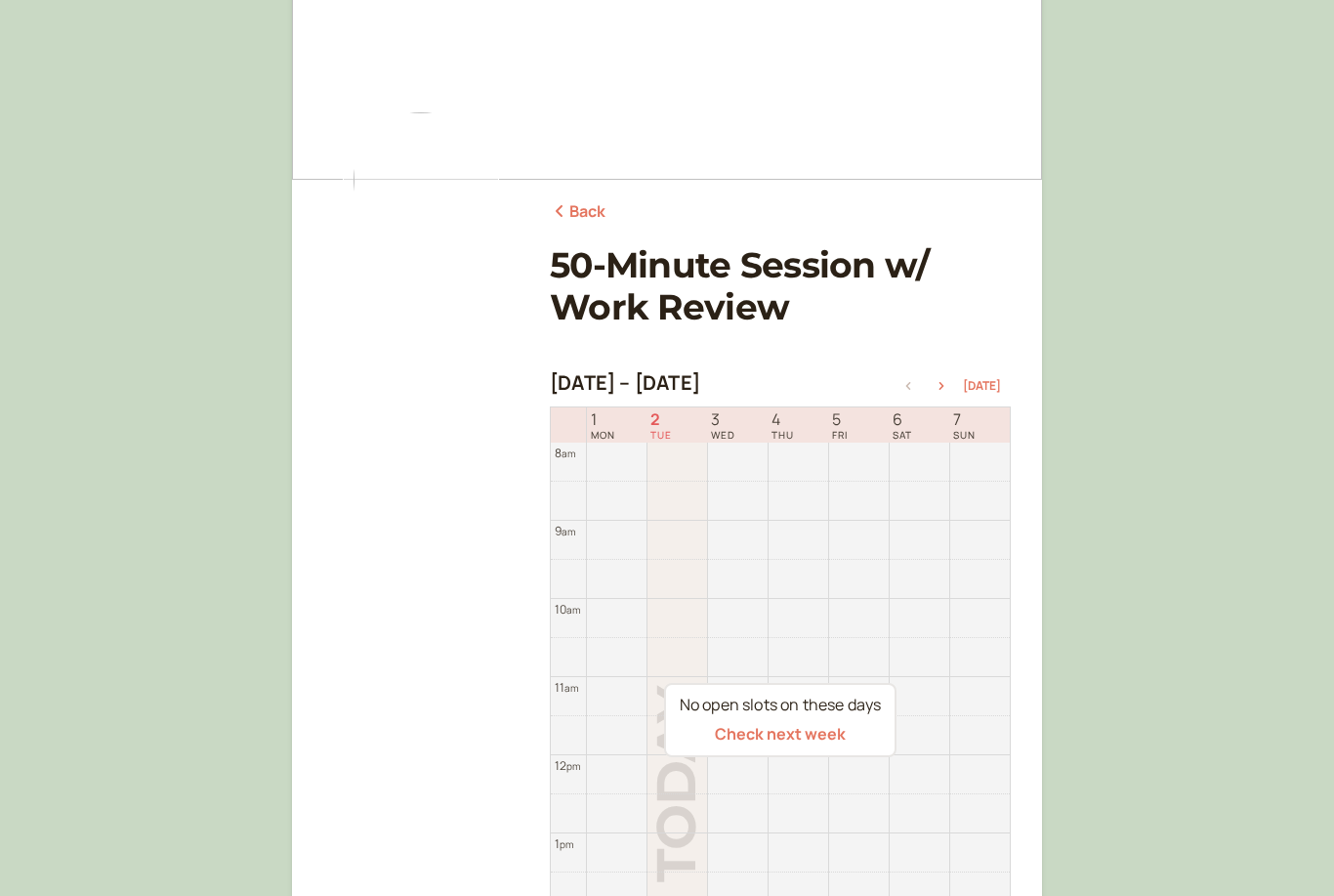
click at [951, 388] on icon "button" at bounding box center [942, 386] width 24 height 8
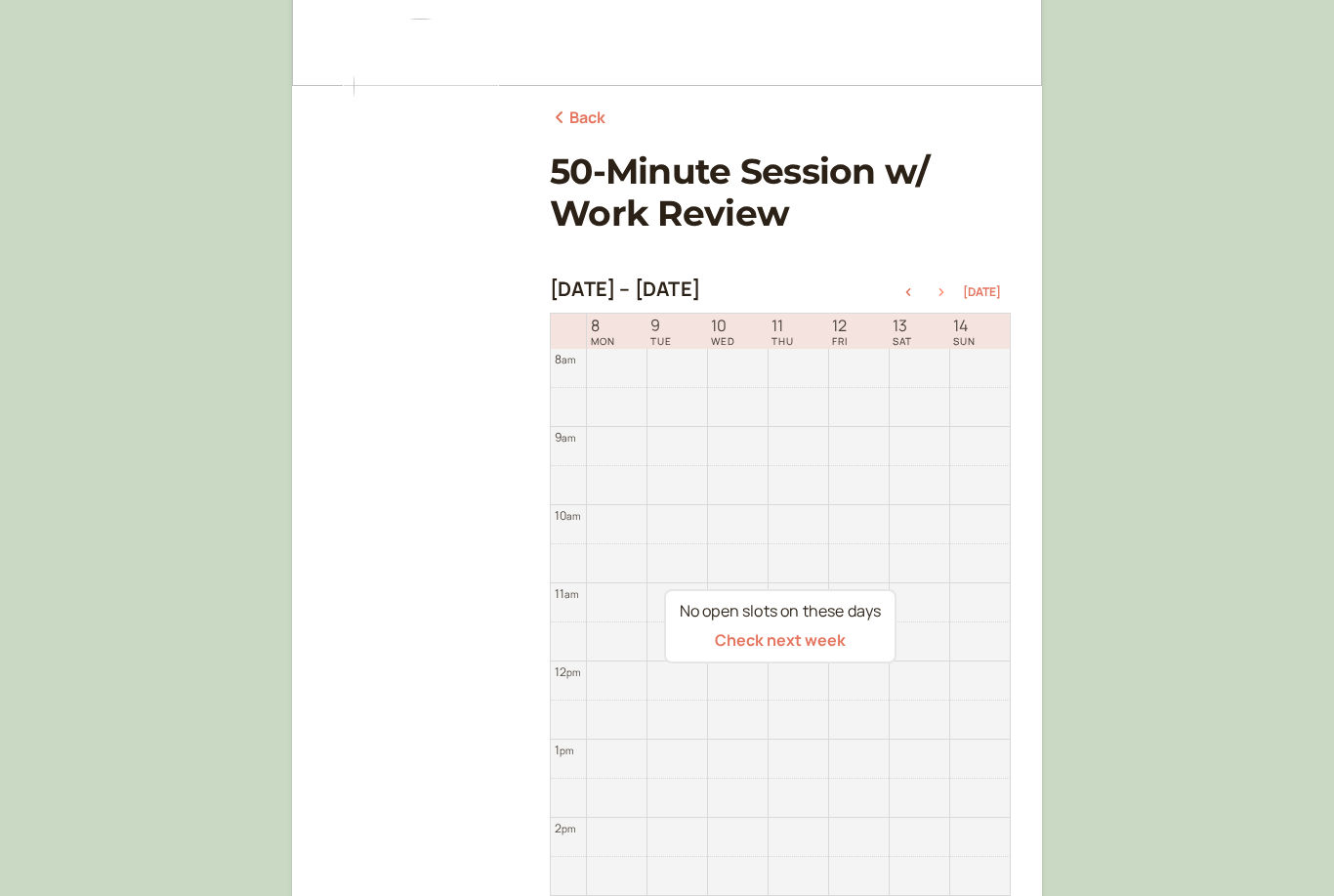
click at [953, 295] on icon "button" at bounding box center [942, 293] width 24 height 8
click at [948, 292] on icon "button" at bounding box center [942, 292] width 24 height 8
click at [918, 289] on icon "button" at bounding box center [909, 292] width 24 height 8
click at [918, 288] on icon "button" at bounding box center [909, 292] width 24 height 8
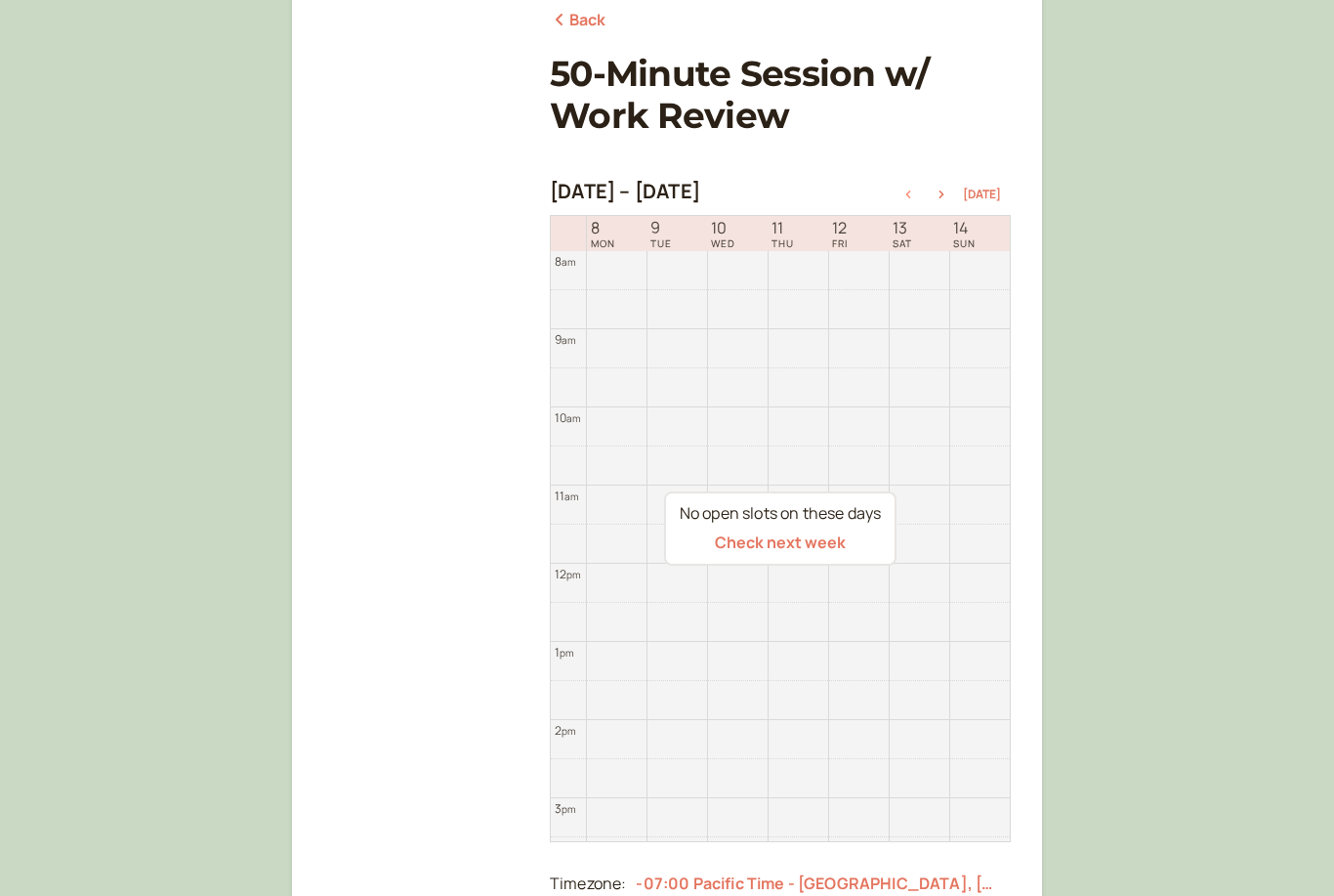
scroll to position [241, 0]
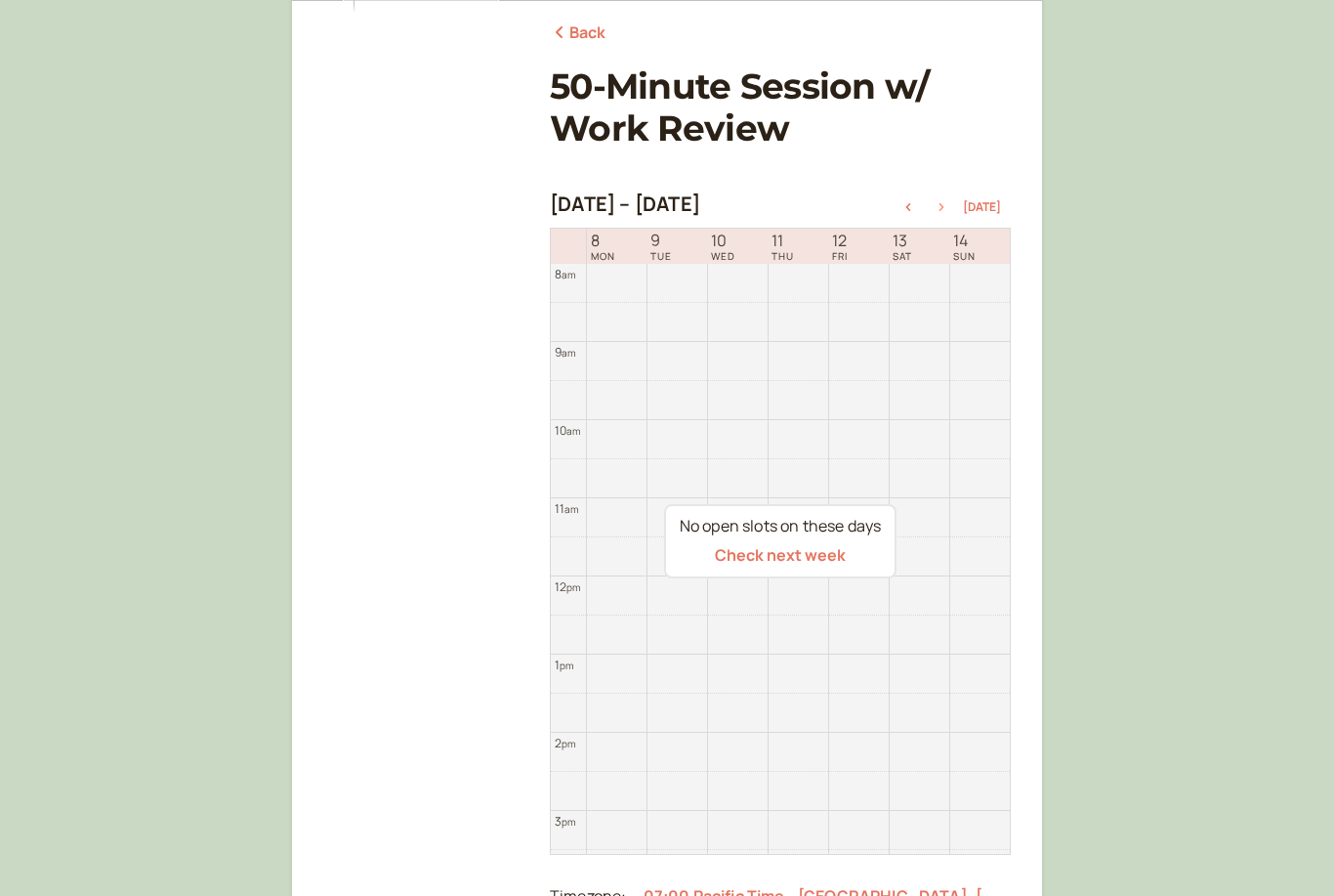
click at [950, 204] on icon "button" at bounding box center [942, 207] width 24 height 8
click at [945, 205] on icon "button" at bounding box center [942, 207] width 5 height 8
click at [918, 205] on icon "button" at bounding box center [909, 207] width 24 height 8
click at [916, 207] on icon "button" at bounding box center [909, 207] width 24 height 8
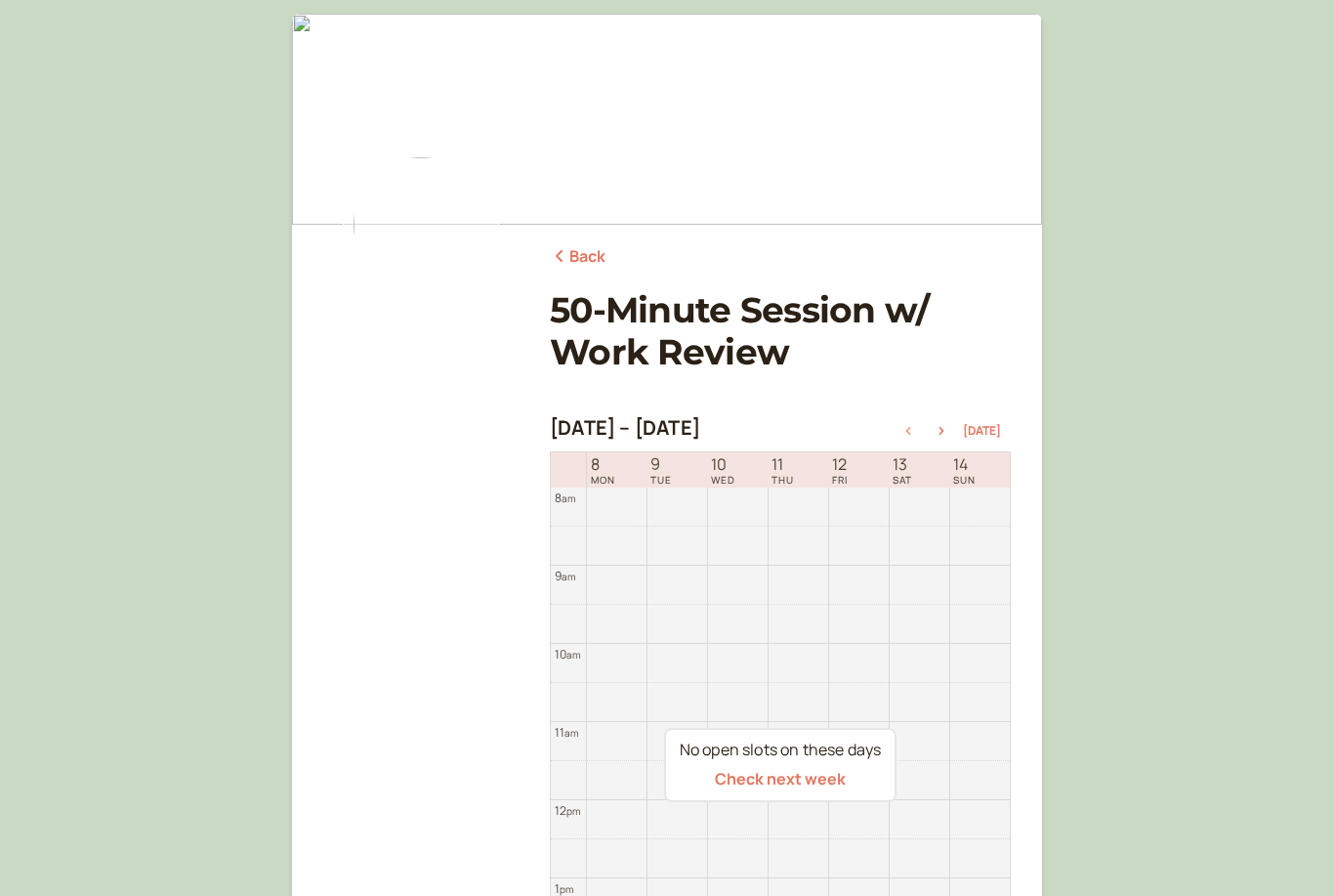
scroll to position [0, 0]
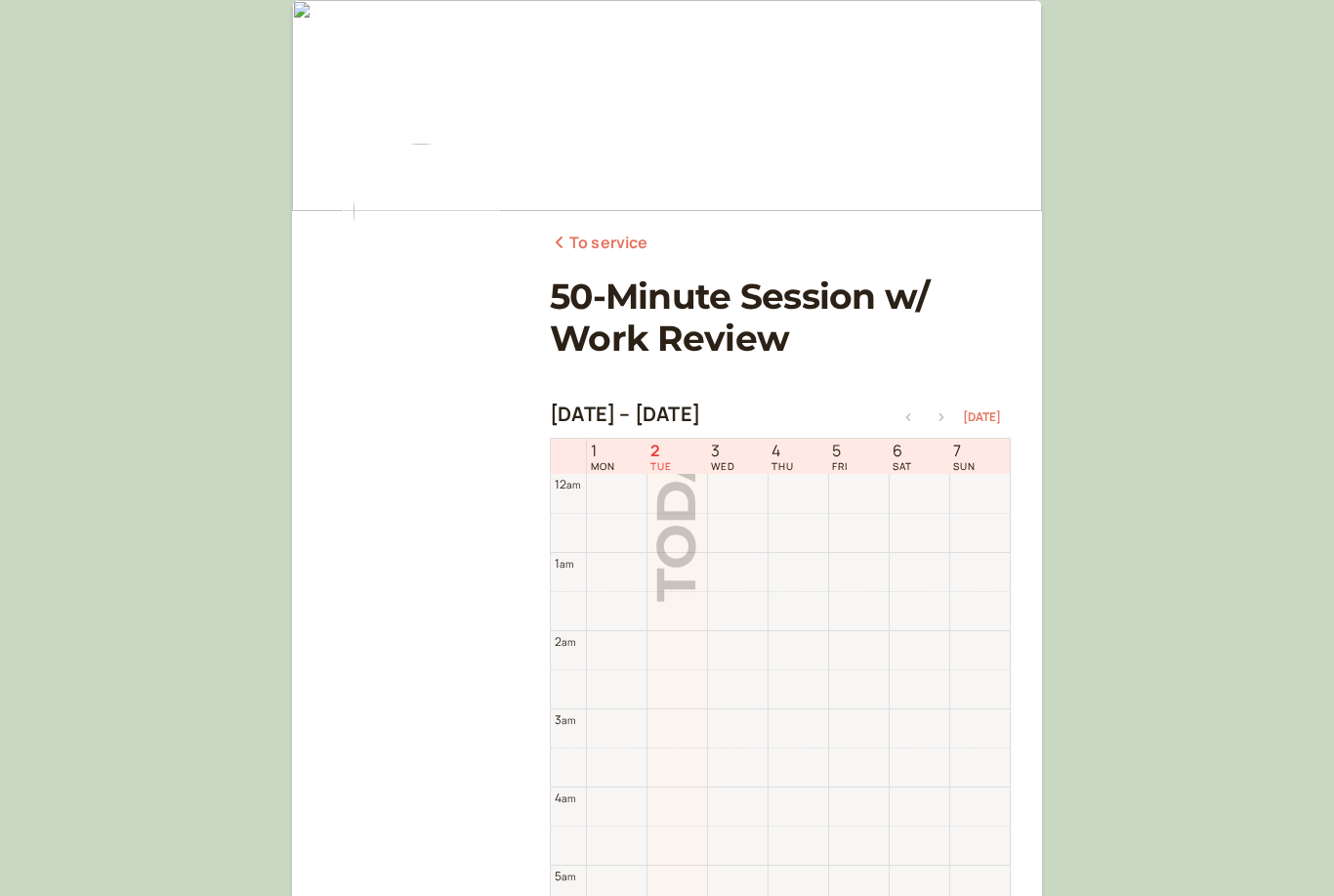
scroll to position [626, 0]
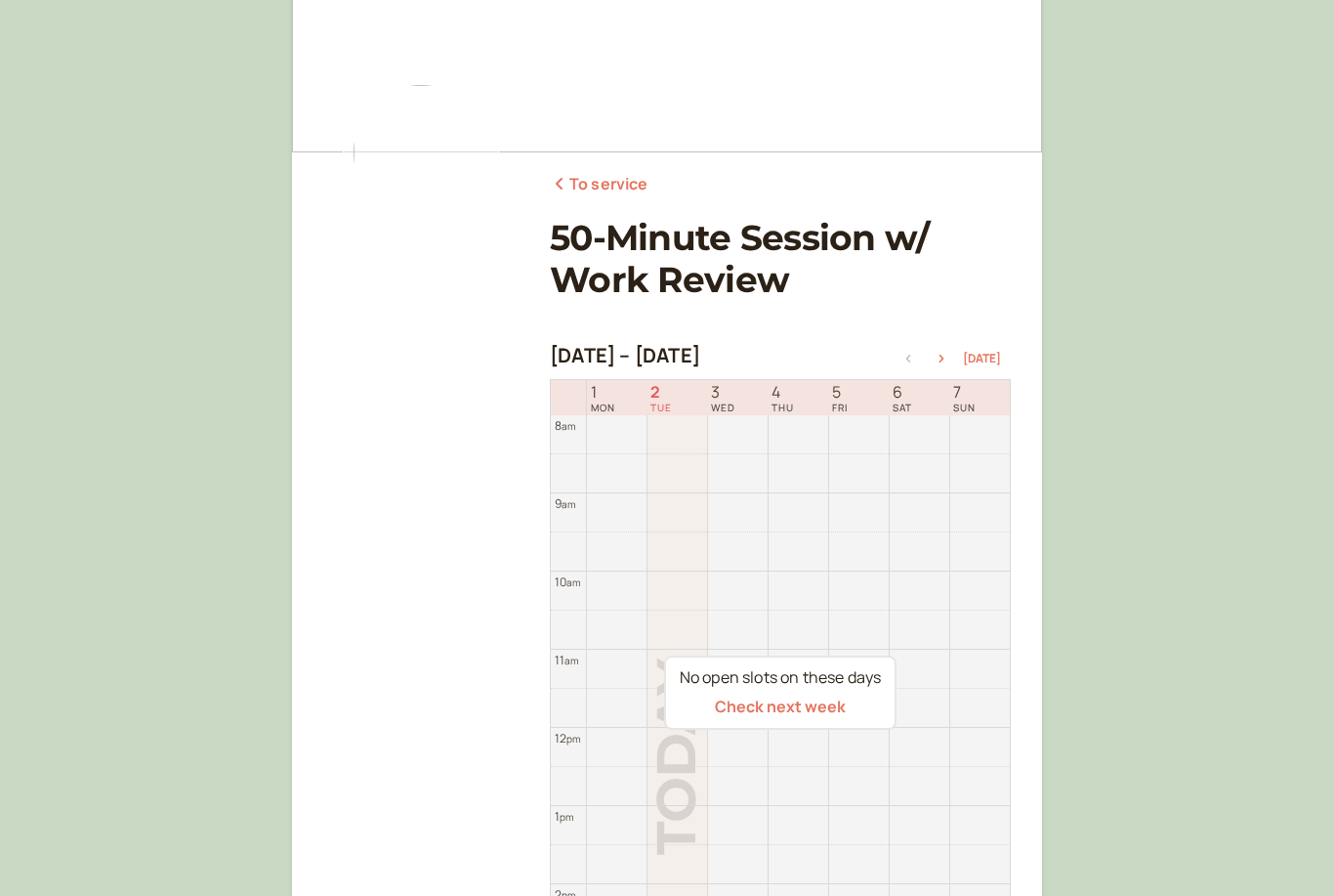
click at [949, 356] on icon "button" at bounding box center [942, 360] width 24 height 8
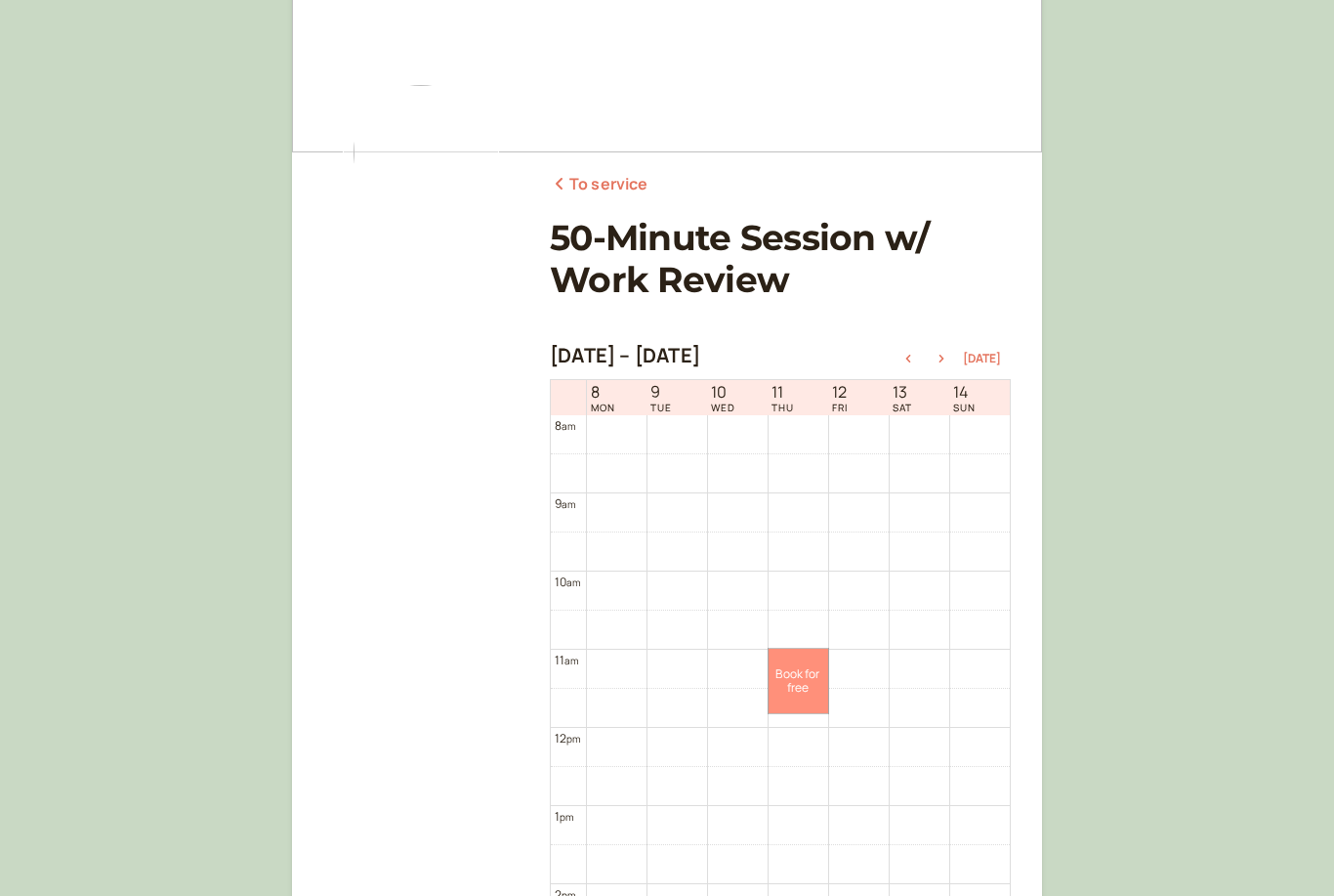
click at [810, 673] on link "Book for free free" at bounding box center [799, 680] width 59 height 64
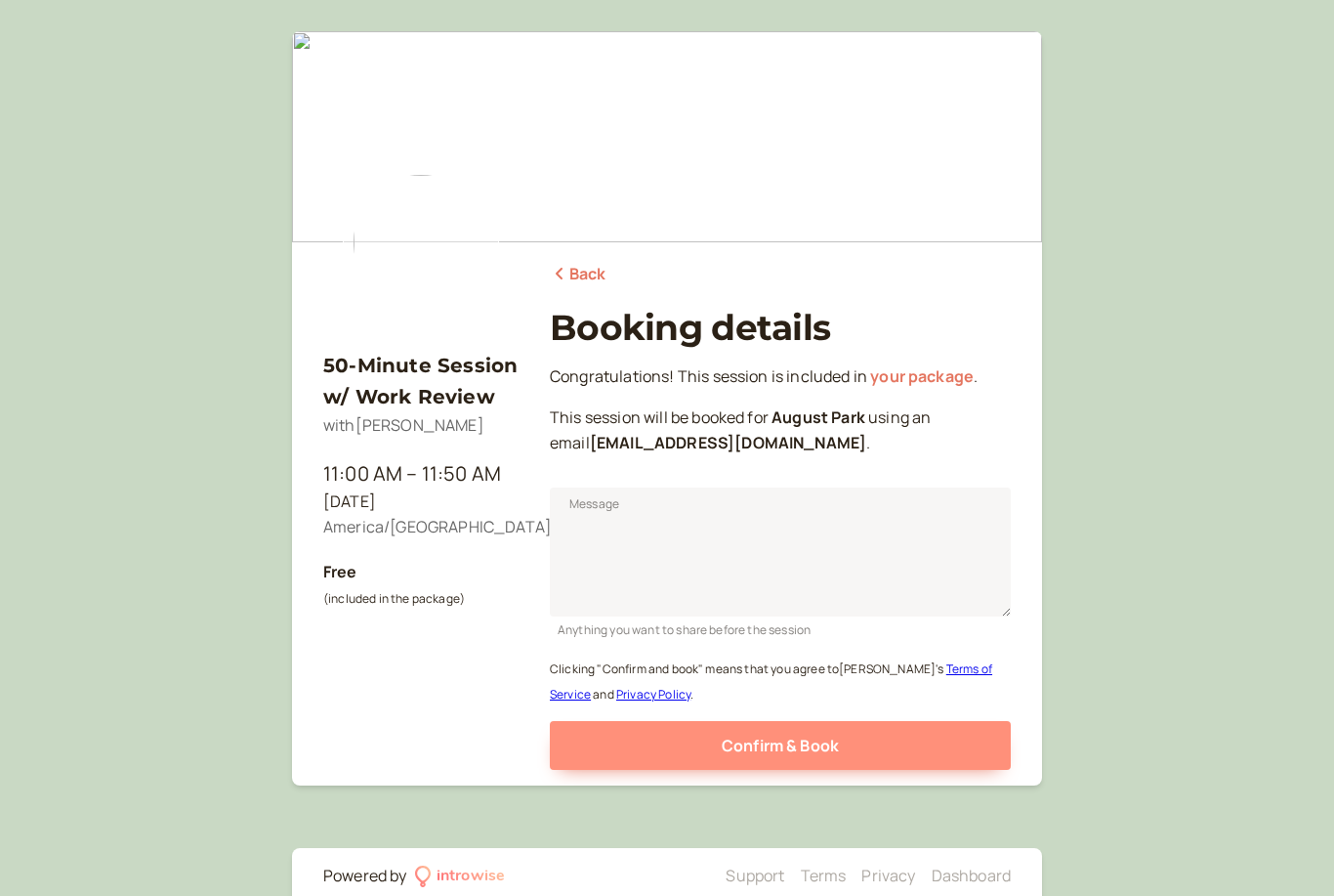
click at [803, 744] on span "Confirm & Book" at bounding box center [780, 745] width 117 height 22
